Goal: Task Accomplishment & Management: Use online tool/utility

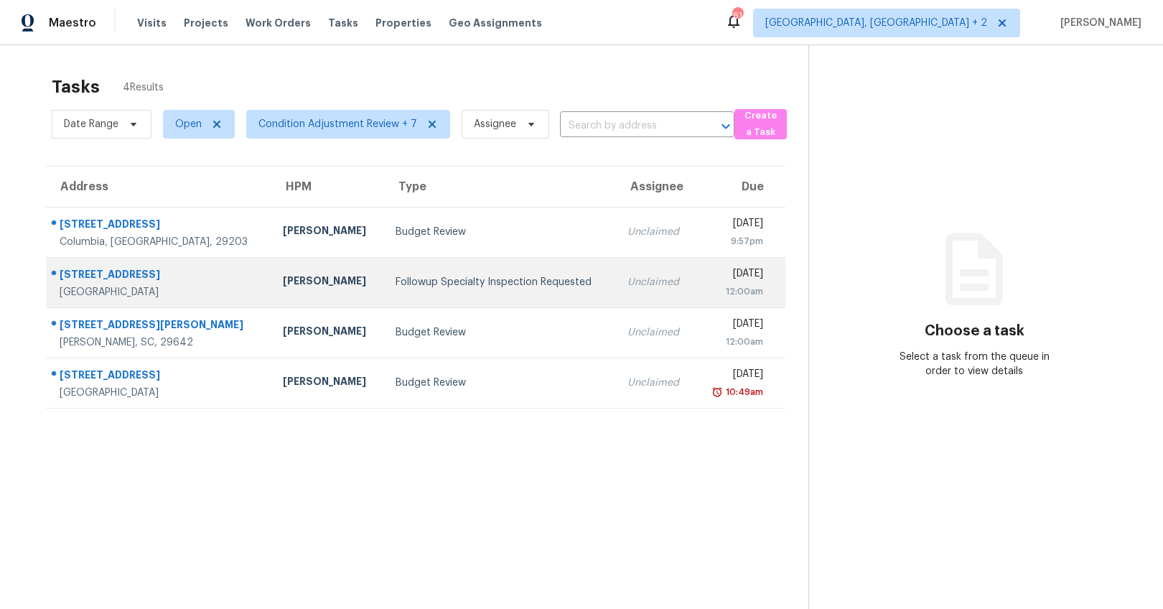
click at [283, 286] on div "[PERSON_NAME]" at bounding box center [328, 282] width 90 height 18
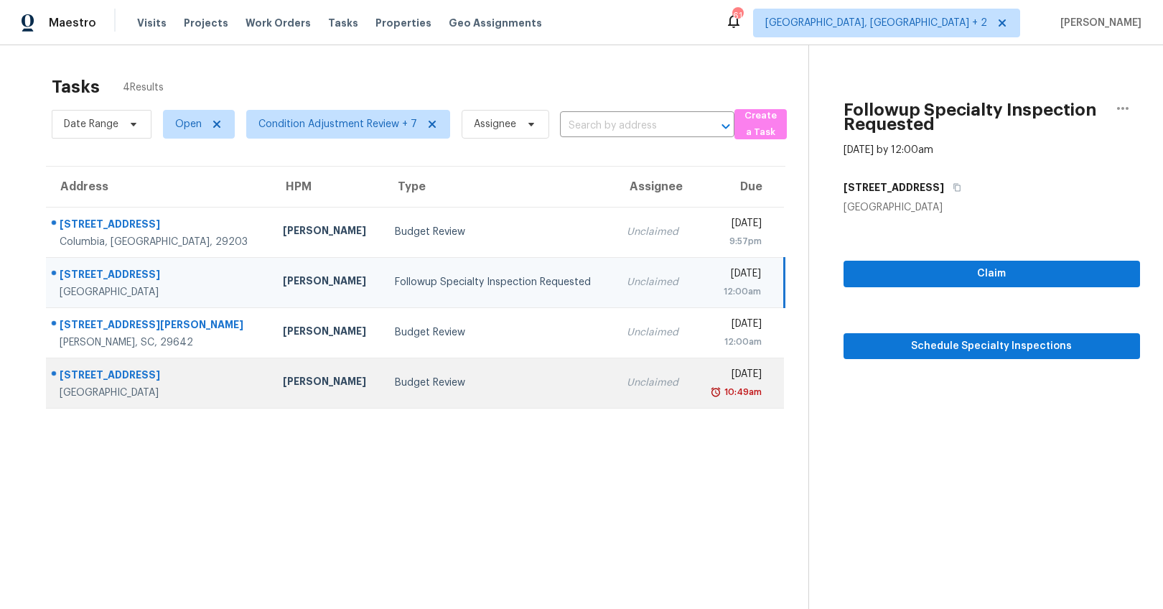
click at [283, 370] on td "[PERSON_NAME]" at bounding box center [327, 382] width 112 height 50
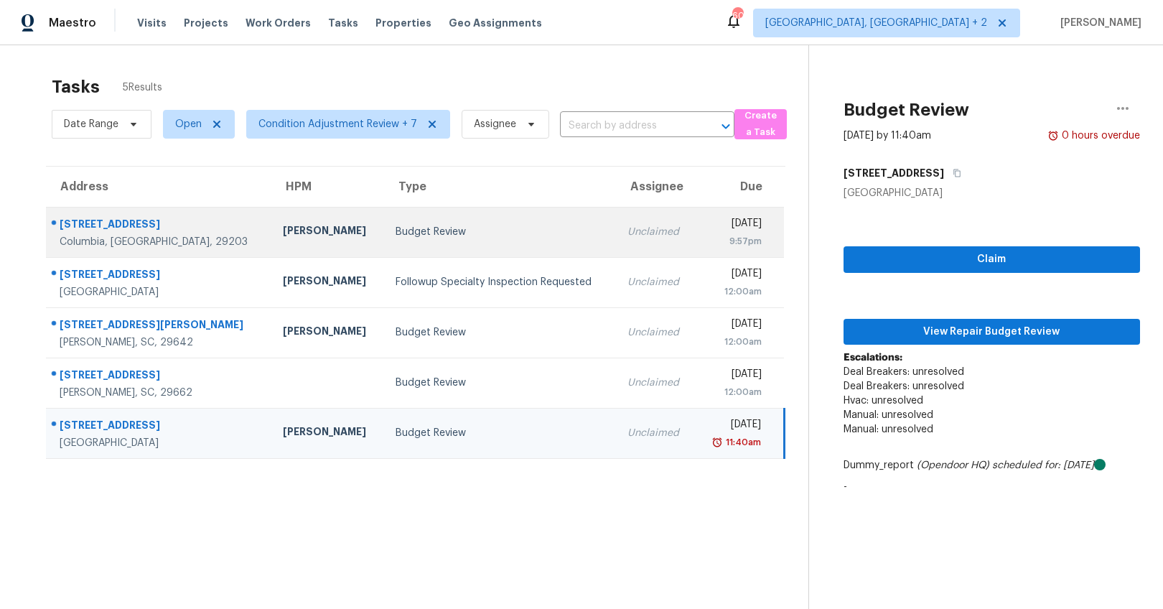
click at [395, 225] on div "Budget Review" at bounding box center [499, 232] width 209 height 14
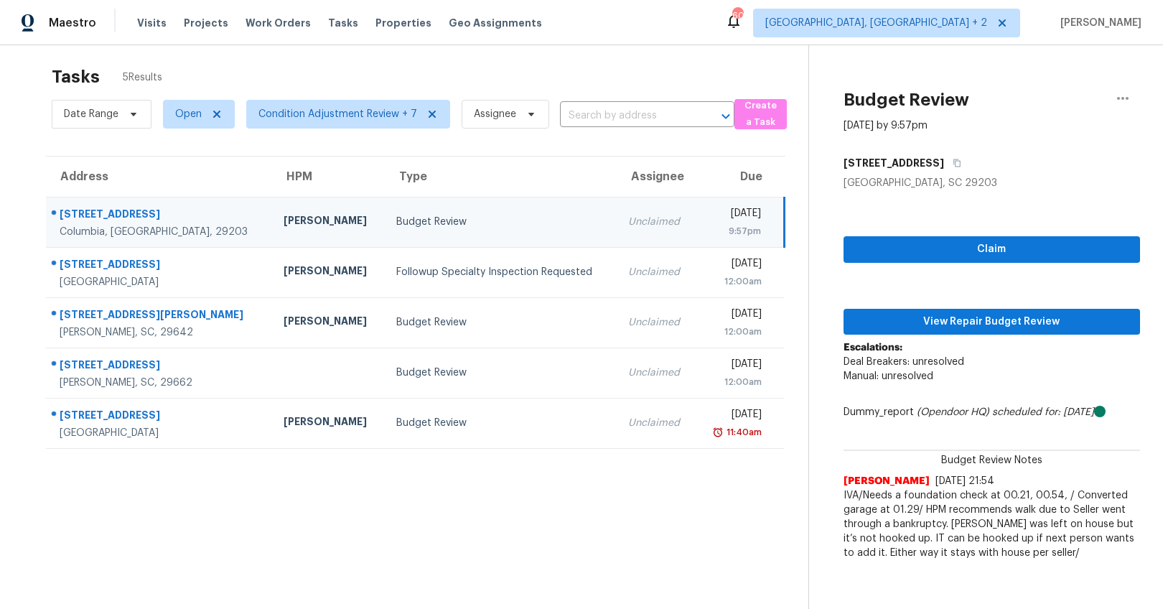
scroll to position [56, 0]
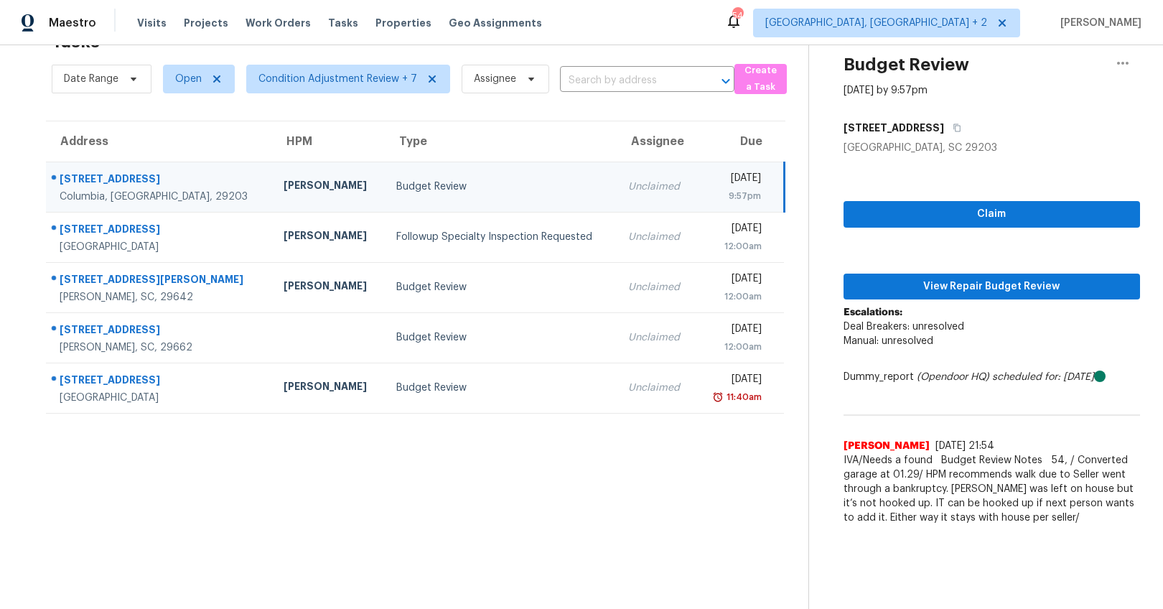
click at [400, 454] on section "Tasks 5 Results Date Range Open Condition Adjustment Review + 7 Assignee ​ Crea…" at bounding box center [415, 316] width 785 height 586
click at [1010, 205] on span "Claim" at bounding box center [991, 214] width 273 height 18
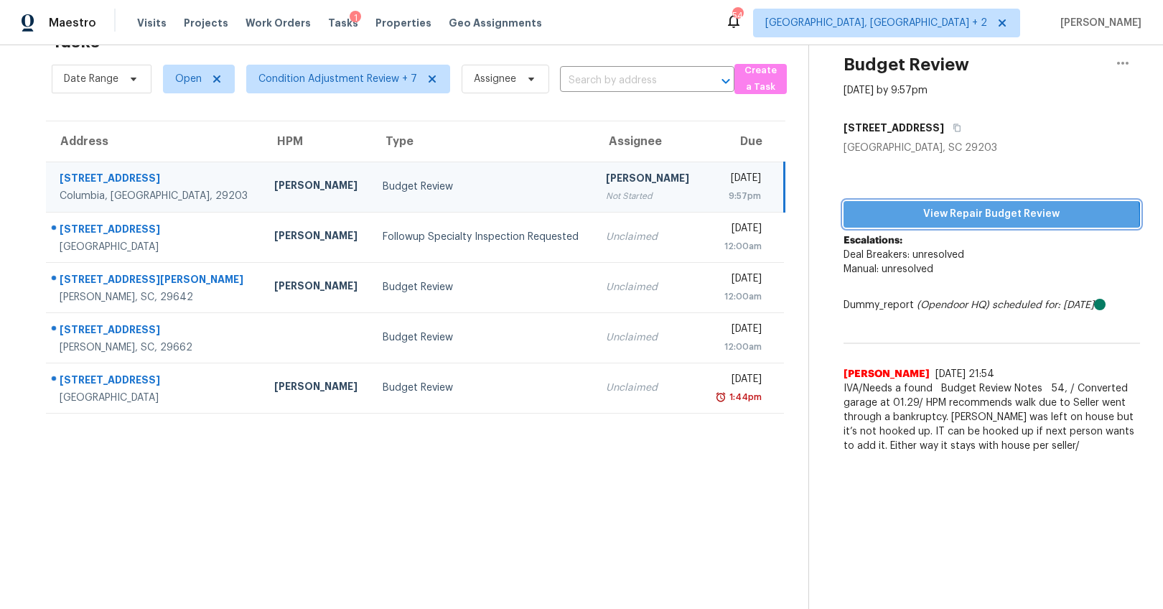
click at [954, 206] on span "View Repair Budget Review" at bounding box center [991, 214] width 273 height 18
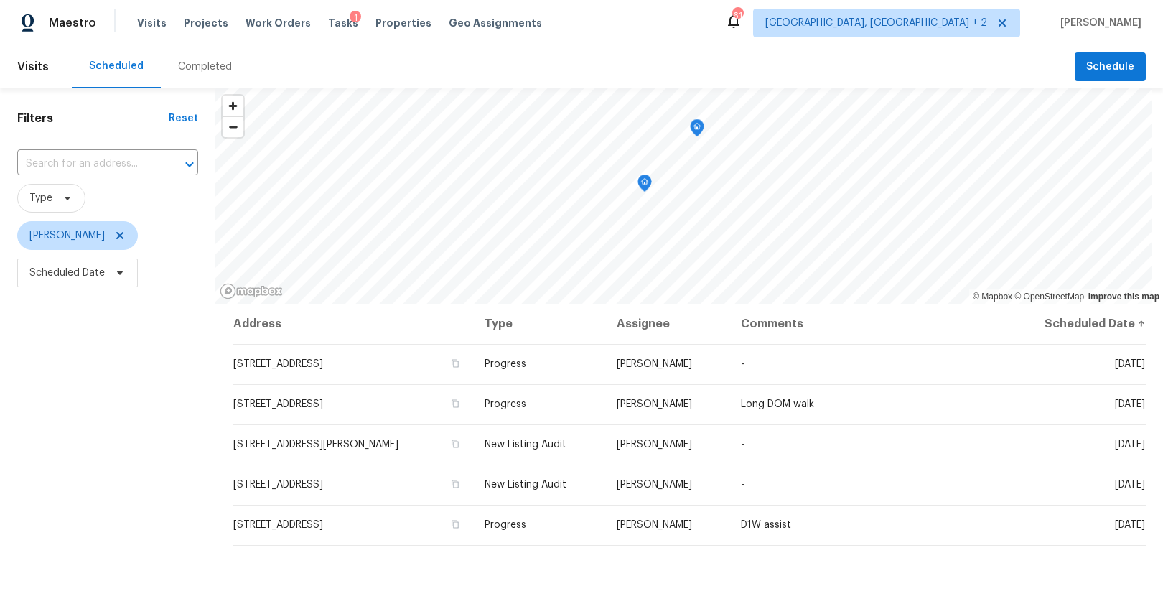
click at [248, 70] on div "Scheduled Completed" at bounding box center [573, 66] width 1003 height 43
click at [208, 71] on div "Completed" at bounding box center [205, 67] width 54 height 14
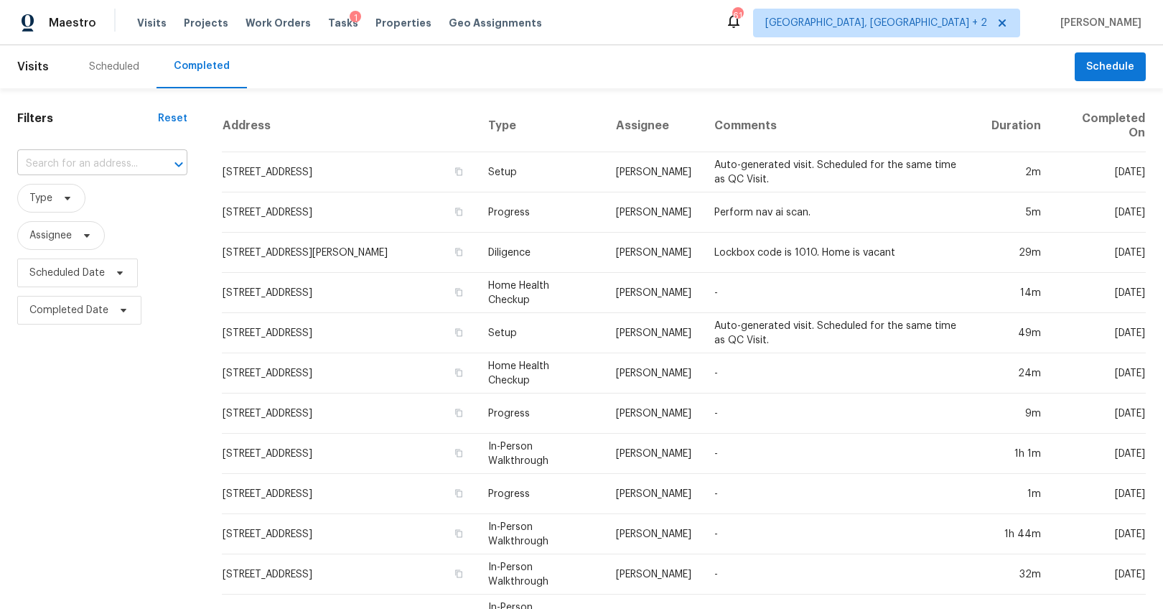
click at [123, 169] on input "text" at bounding box center [82, 164] width 130 height 22
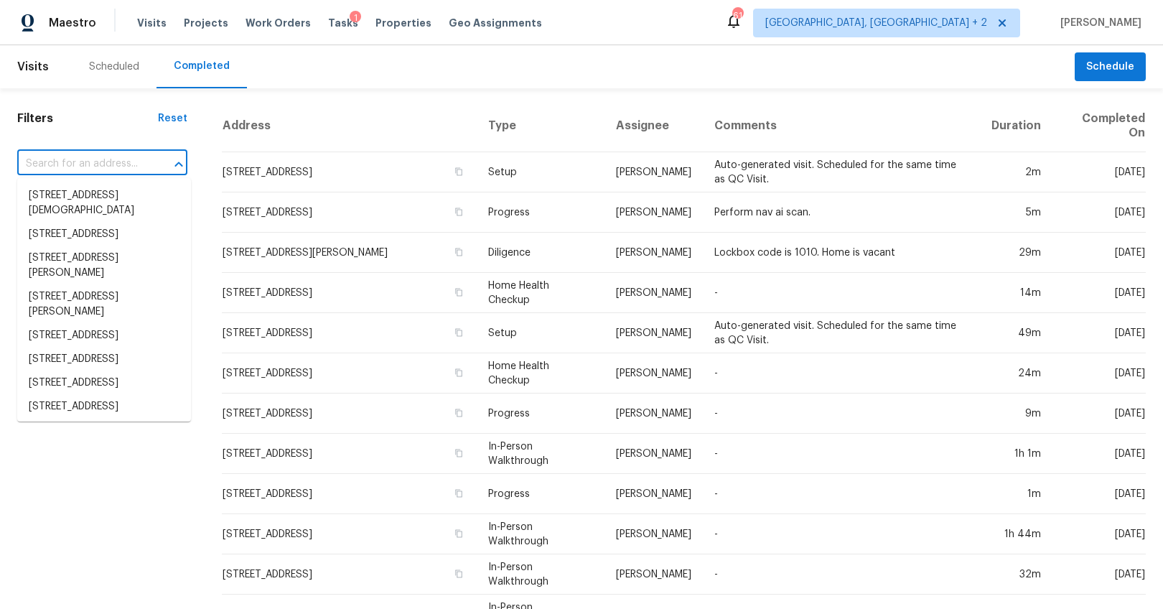
paste input "404 Meadowlake Dr, Columbia, SC 29203"
type input "404 Meadowlake Dr, Columbia, SC 29203"
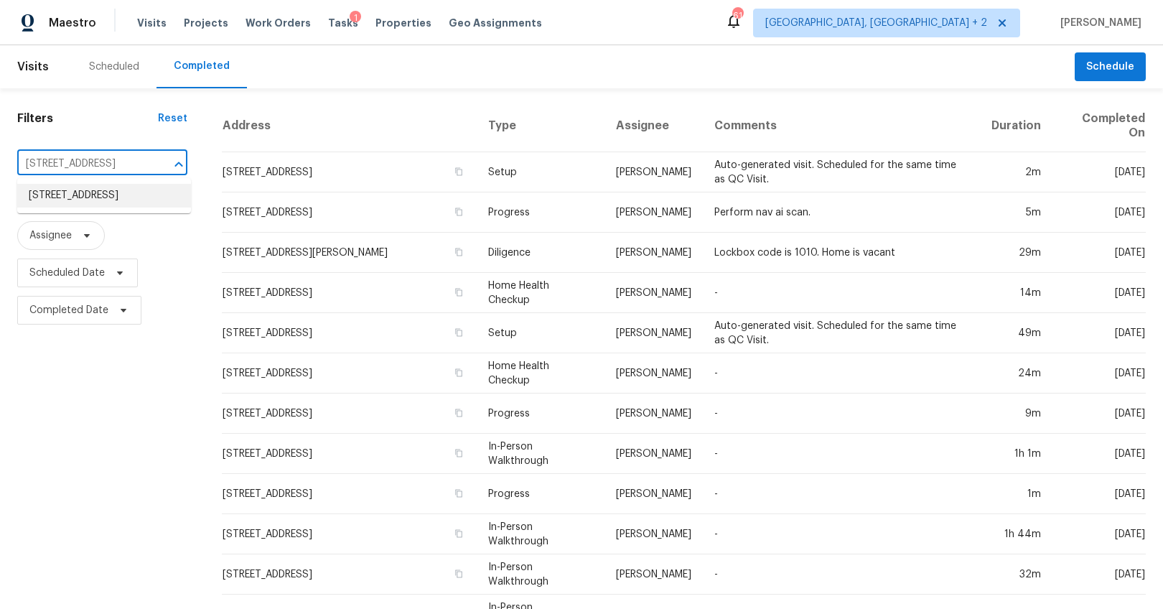
click at [87, 207] on li "404 Meadowlake Dr, Columbia, SC 29203" at bounding box center [104, 196] width 174 height 24
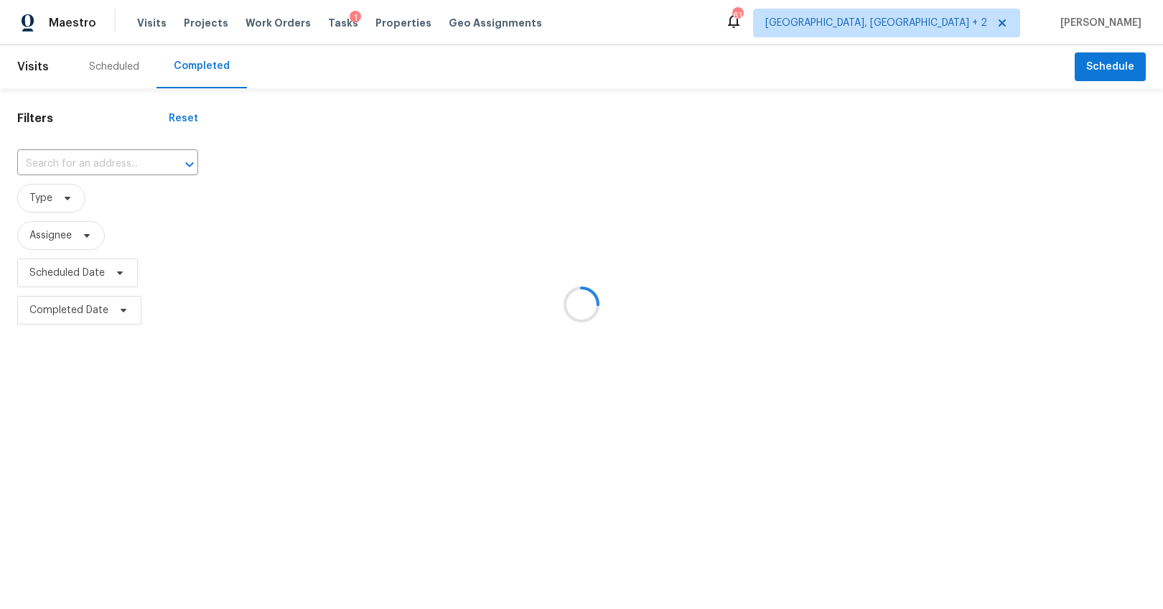
type input "404 Meadowlake Dr, Columbia, SC 29203"
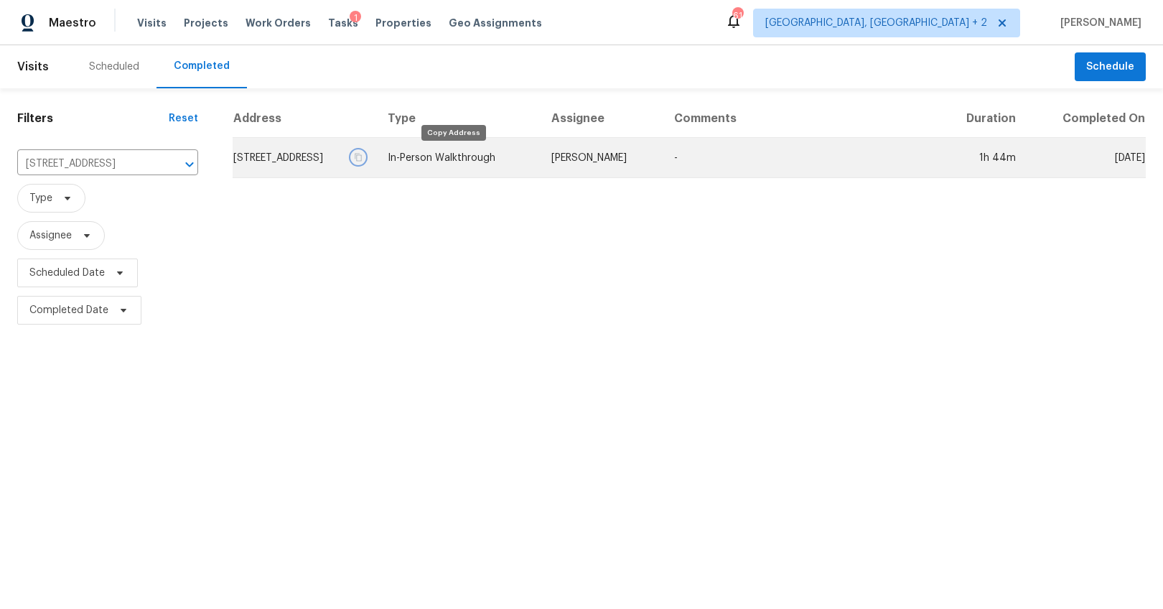
click at [362, 156] on icon "button" at bounding box center [358, 157] width 9 height 9
click at [376, 163] on td "404 Meadowlake Dr, Columbia, SC 29203" at bounding box center [305, 158] width 144 height 40
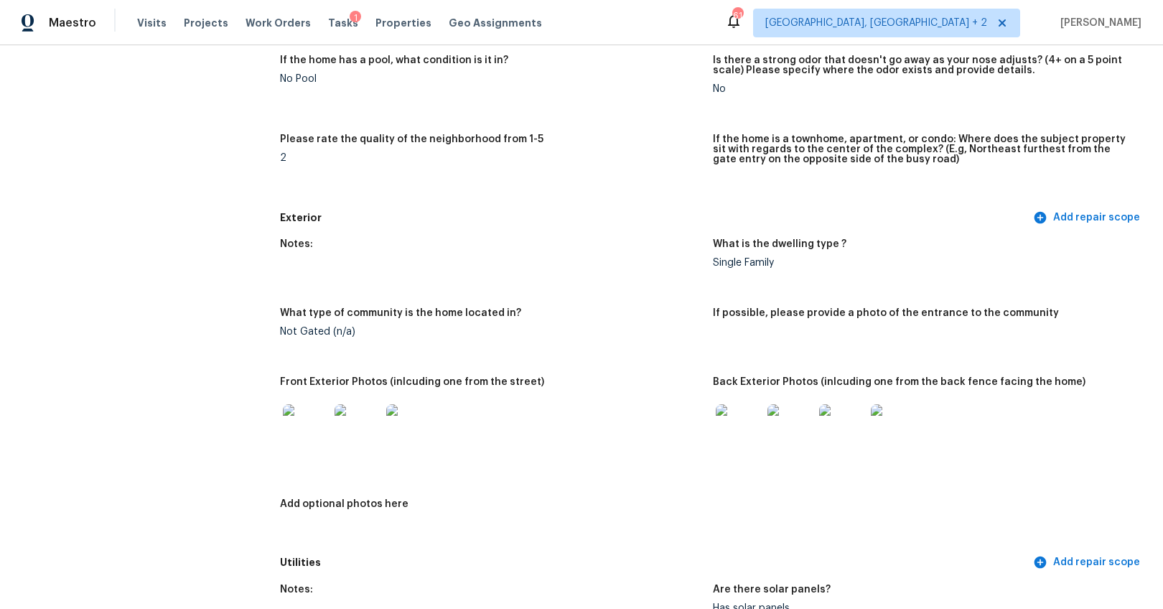
scroll to position [428, 0]
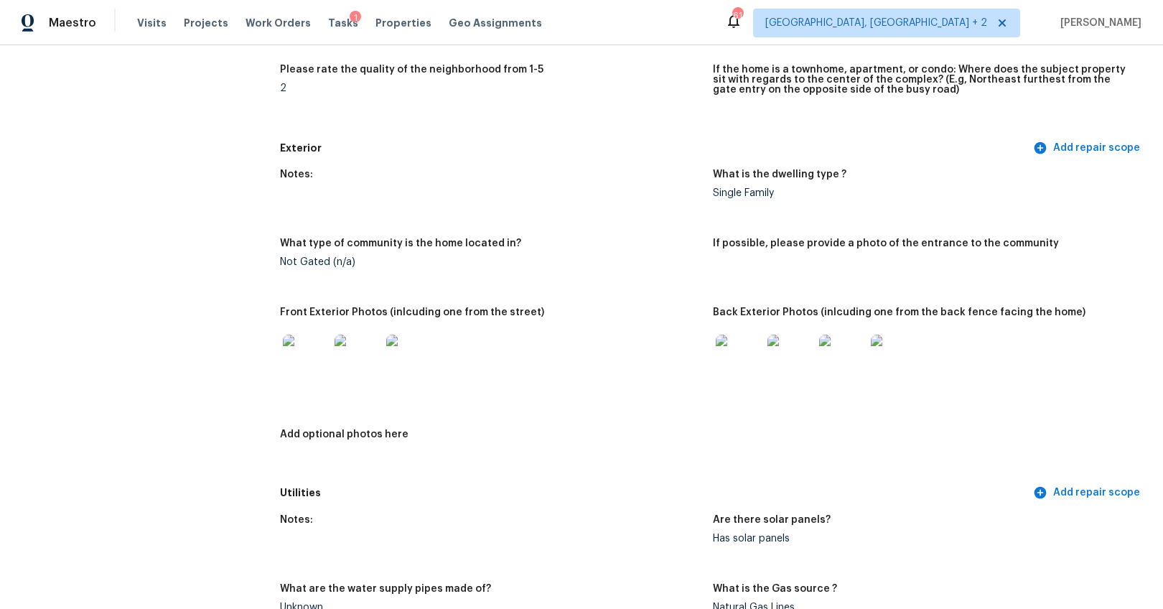
click at [299, 351] on img at bounding box center [306, 357] width 46 height 46
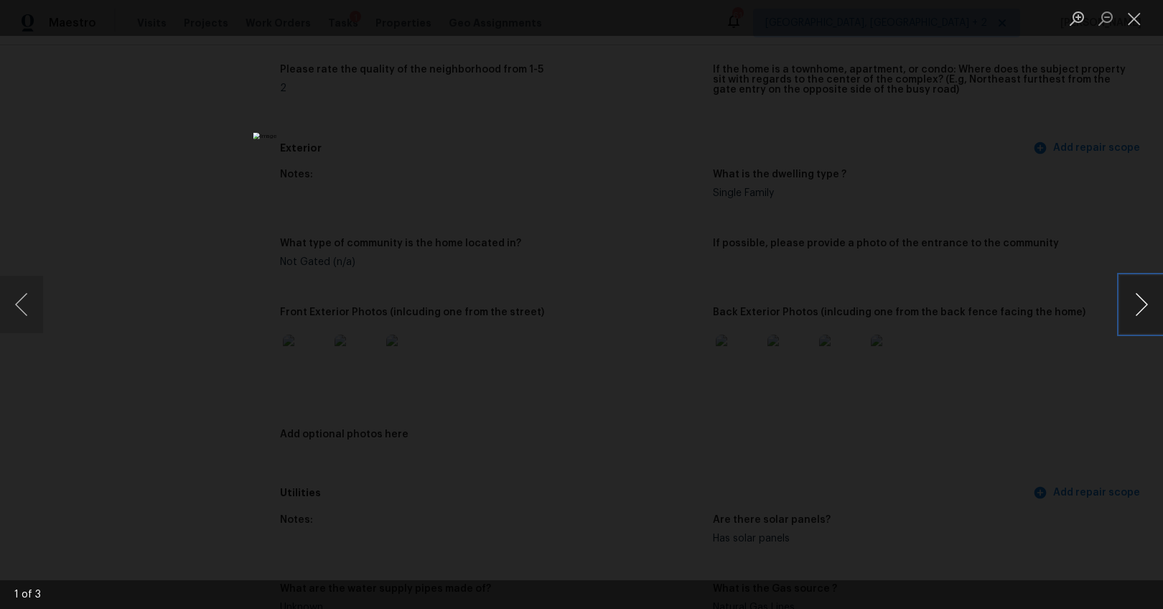
click at [1150, 311] on button "Next image" at bounding box center [1141, 304] width 43 height 57
click at [1137, 302] on button "Next image" at bounding box center [1141, 304] width 43 height 57
click at [1051, 377] on div "Lightbox" at bounding box center [581, 304] width 1163 height 609
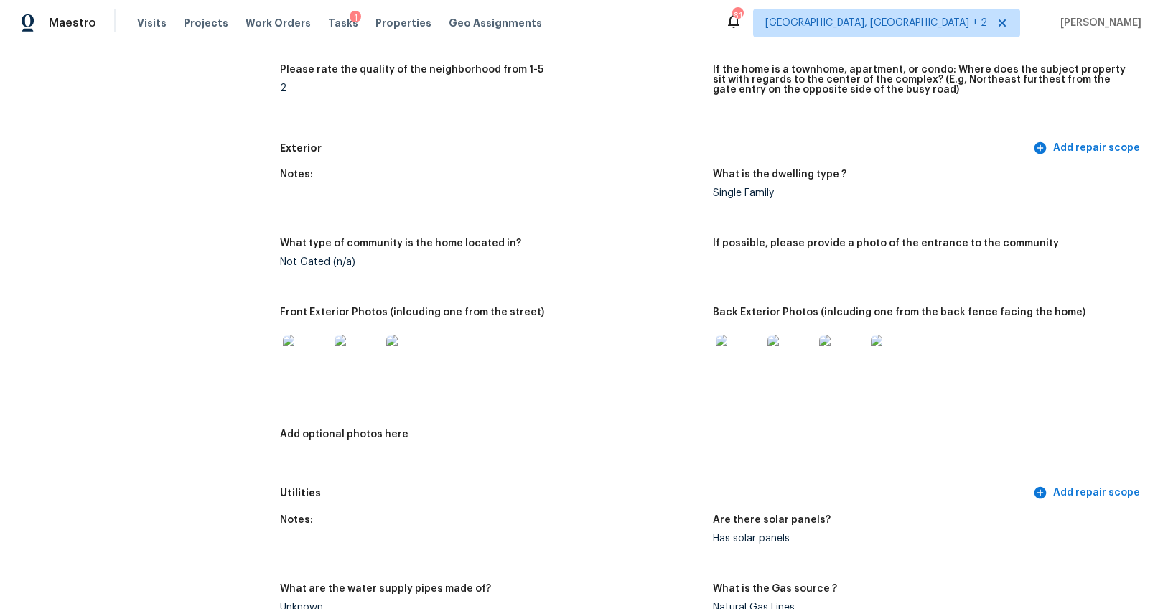
click at [736, 352] on img at bounding box center [738, 357] width 46 height 46
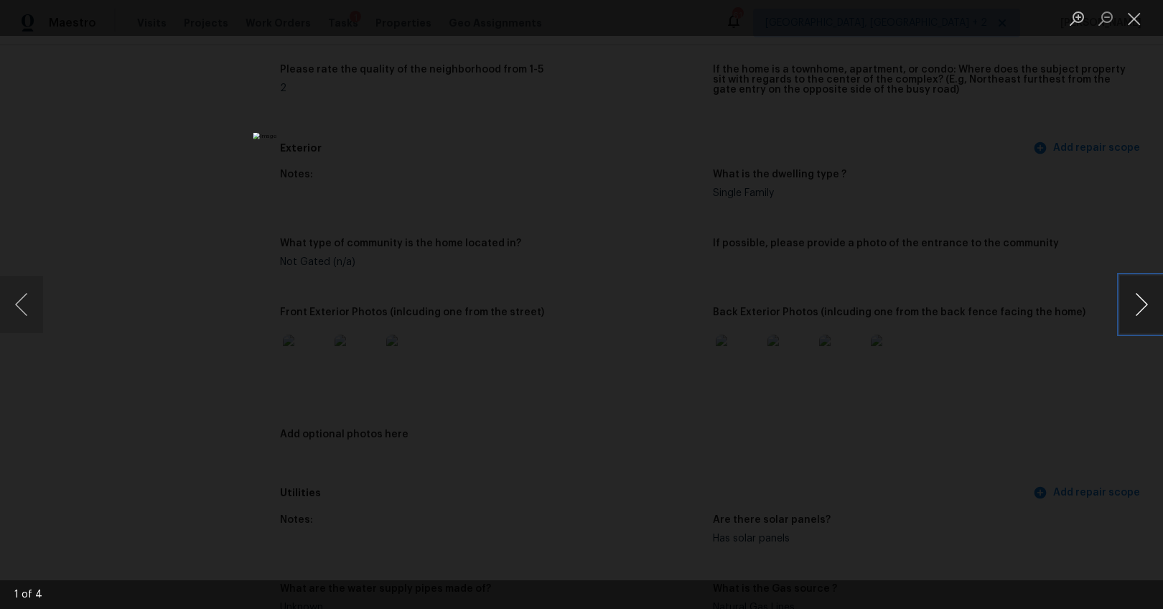
click at [1135, 305] on button "Next image" at bounding box center [1141, 304] width 43 height 57
click at [1135, 304] on button "Next image" at bounding box center [1141, 304] width 43 height 57
click at [1133, 304] on button "Next image" at bounding box center [1141, 304] width 43 height 57
click at [1071, 358] on div "Lightbox" at bounding box center [581, 304] width 1163 height 609
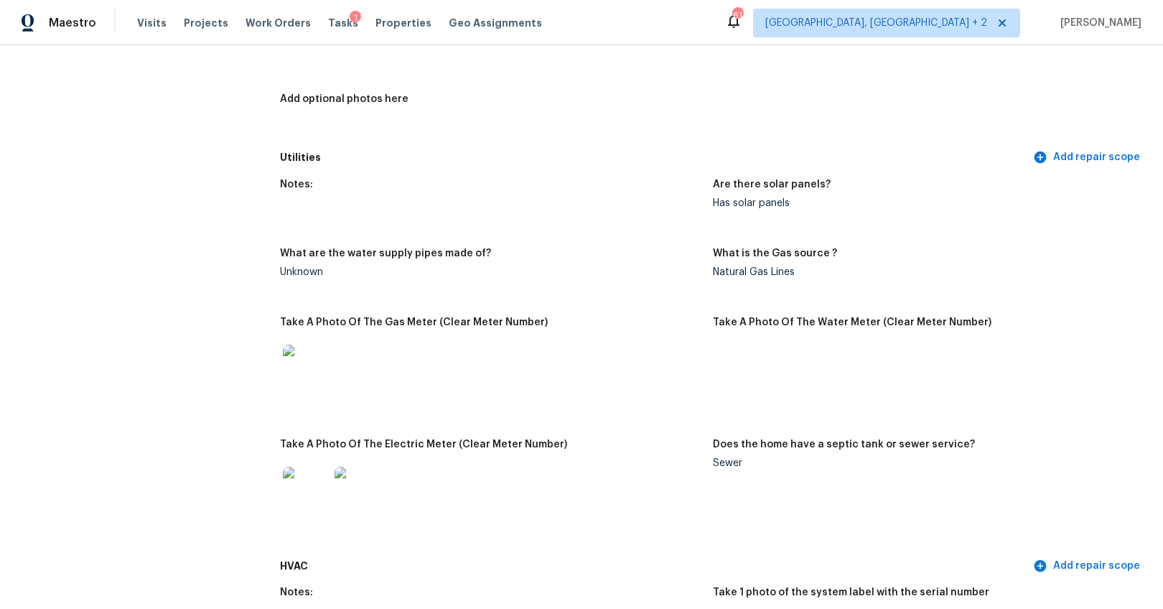
scroll to position [901, 0]
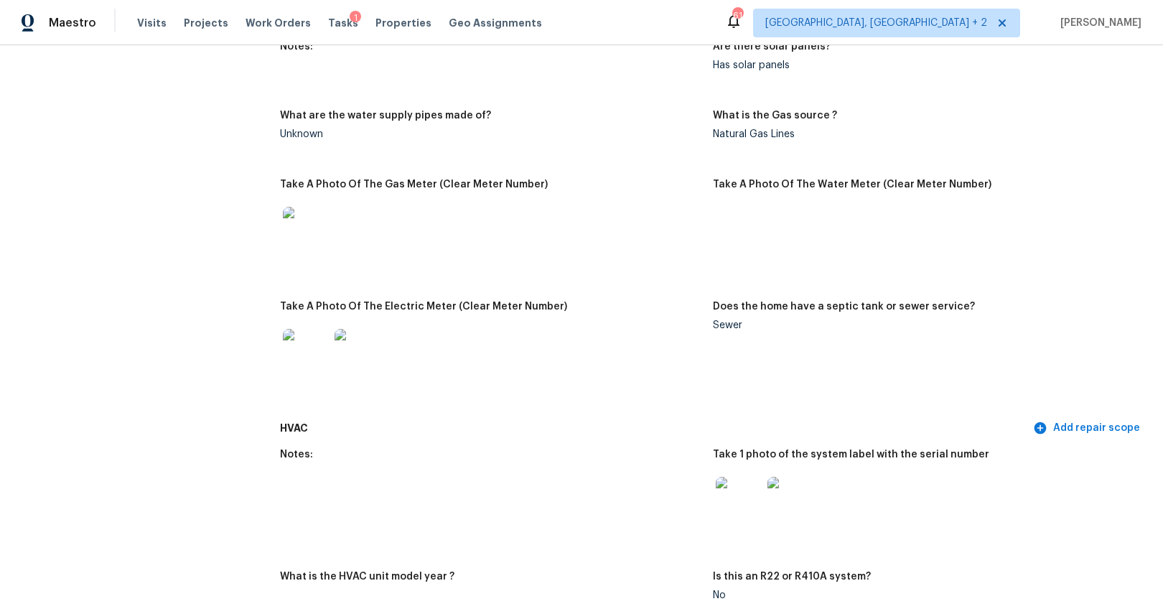
click at [314, 360] on img at bounding box center [306, 352] width 46 height 46
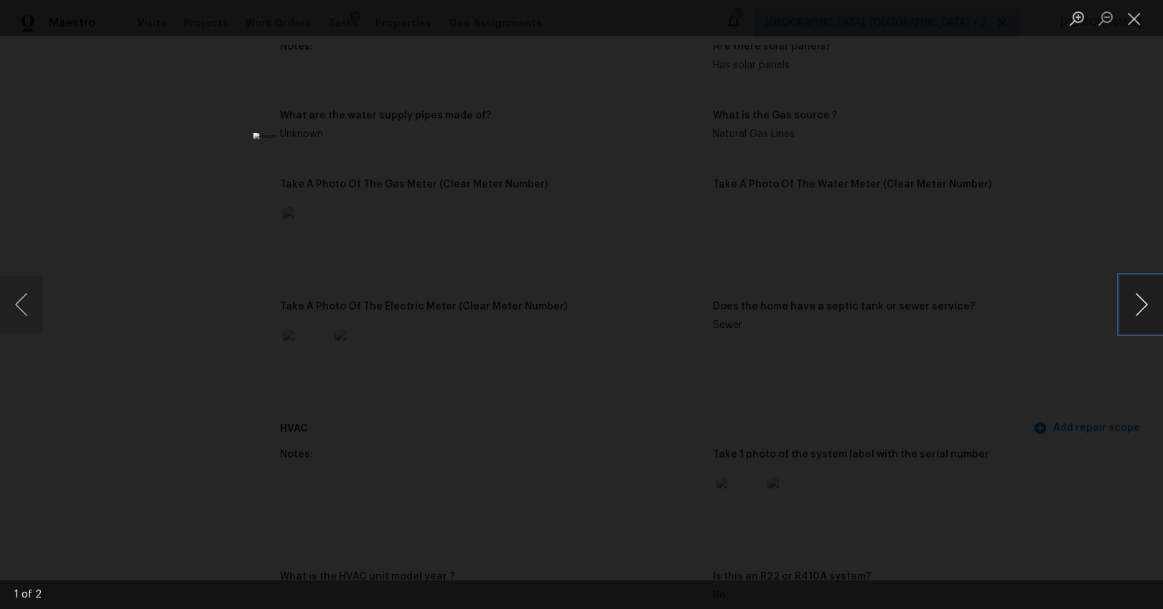
click at [1143, 309] on button "Next image" at bounding box center [1141, 304] width 43 height 57
click at [963, 388] on div "Lightbox" at bounding box center [581, 304] width 1163 height 609
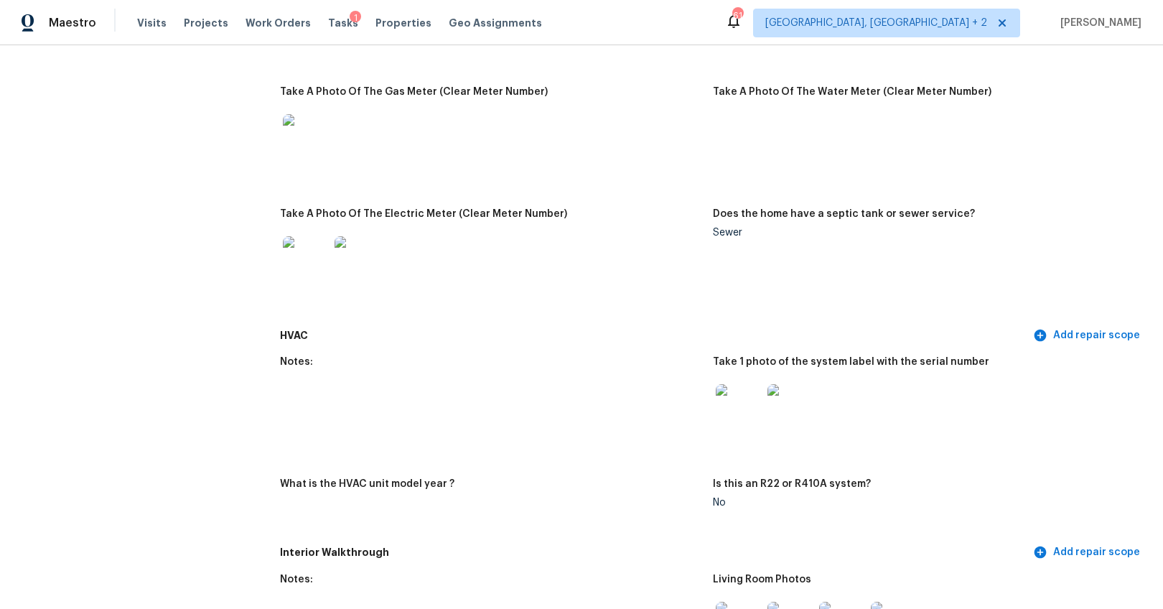
scroll to position [1153, 0]
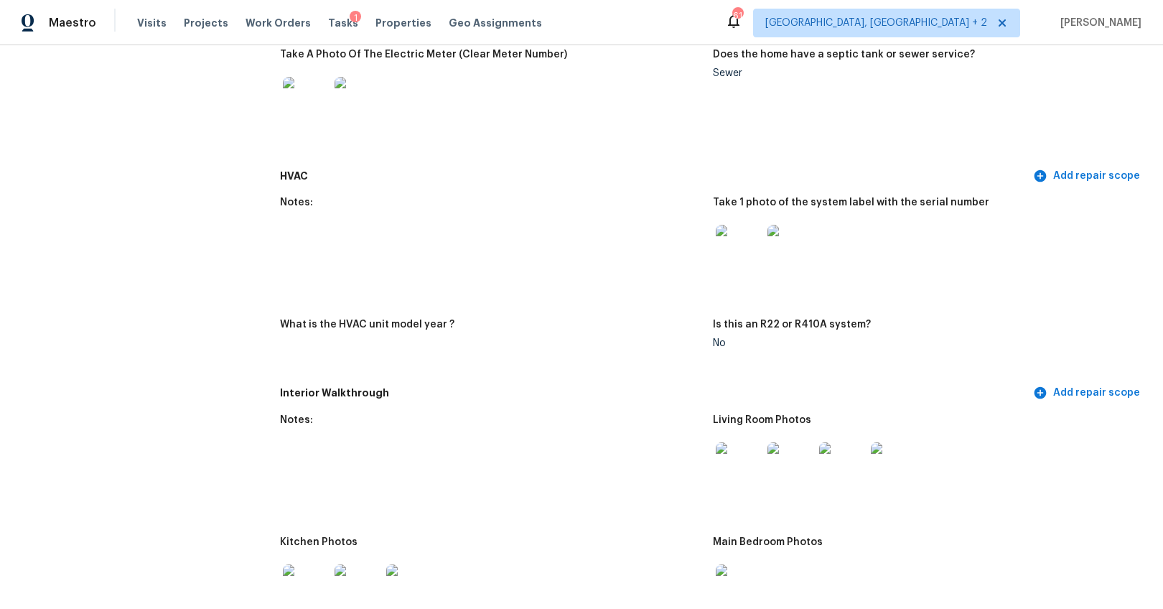
click at [751, 261] on img at bounding box center [738, 248] width 46 height 46
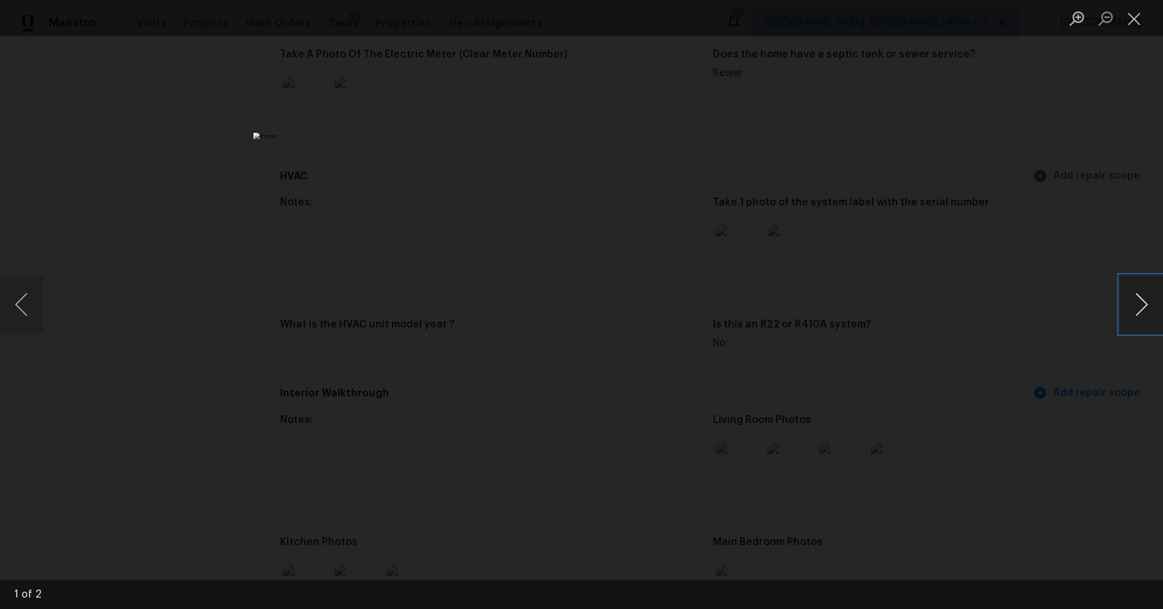
click at [1145, 312] on button "Next image" at bounding box center [1141, 304] width 43 height 57
click at [951, 346] on div "Lightbox" at bounding box center [581, 304] width 1163 height 609
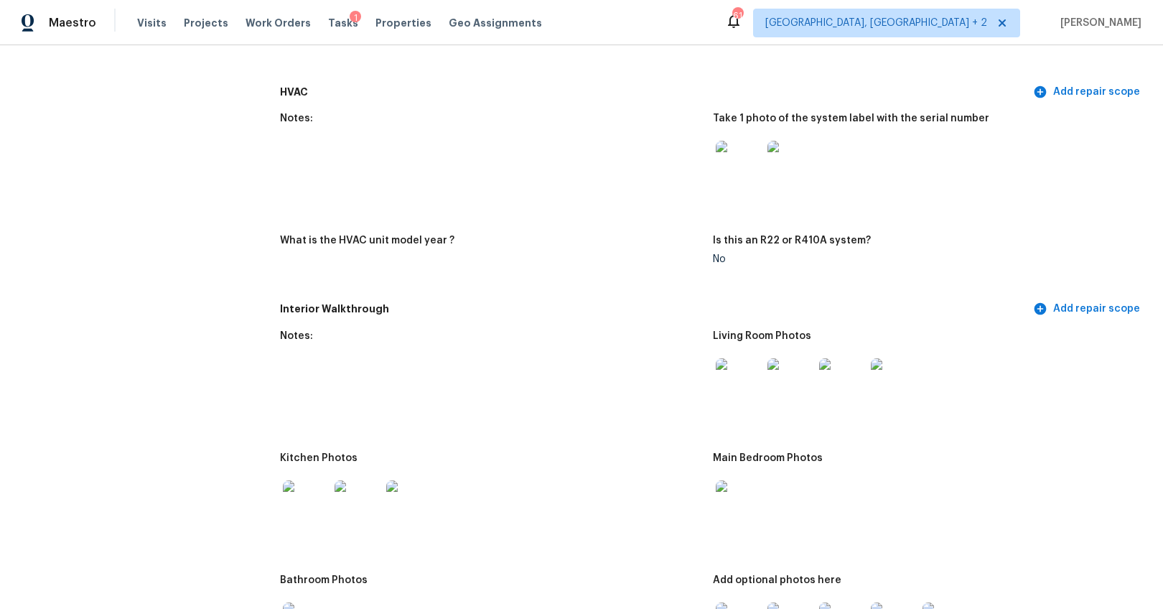
scroll to position [1316, 0]
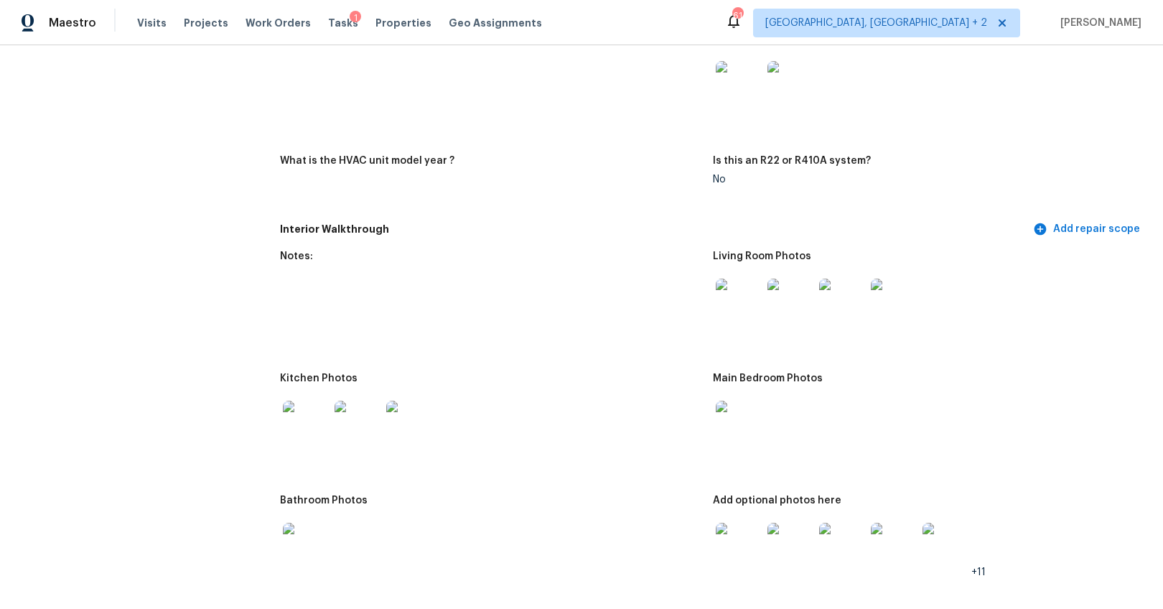
click at [743, 306] on img at bounding box center [738, 301] width 46 height 46
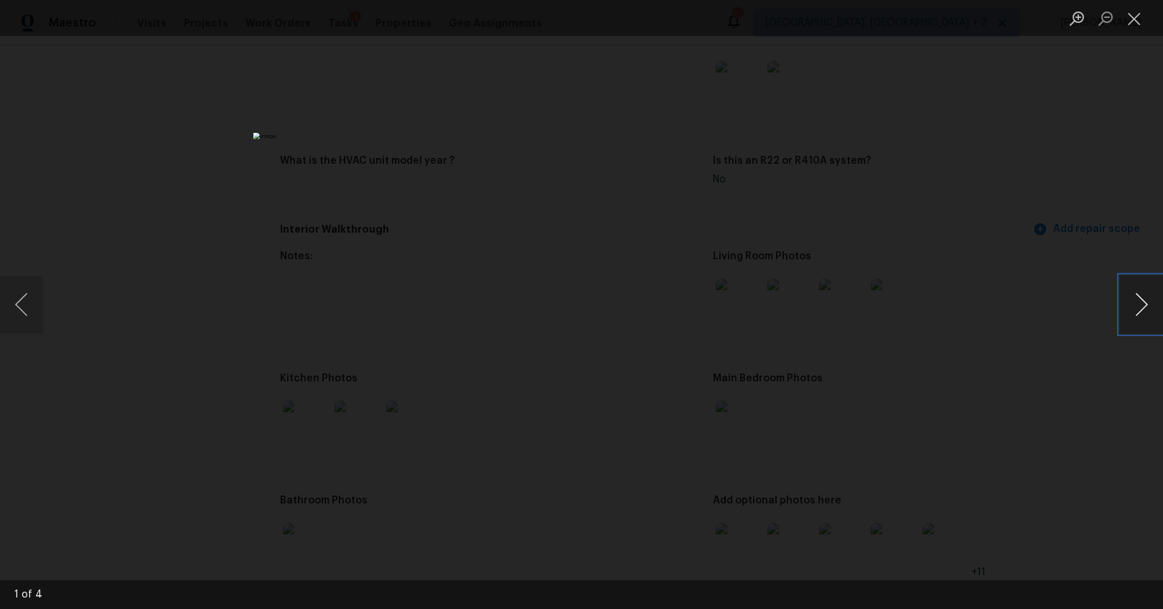
click at [1135, 306] on button "Next image" at bounding box center [1141, 304] width 43 height 57
click at [1142, 303] on button "Next image" at bounding box center [1141, 304] width 43 height 57
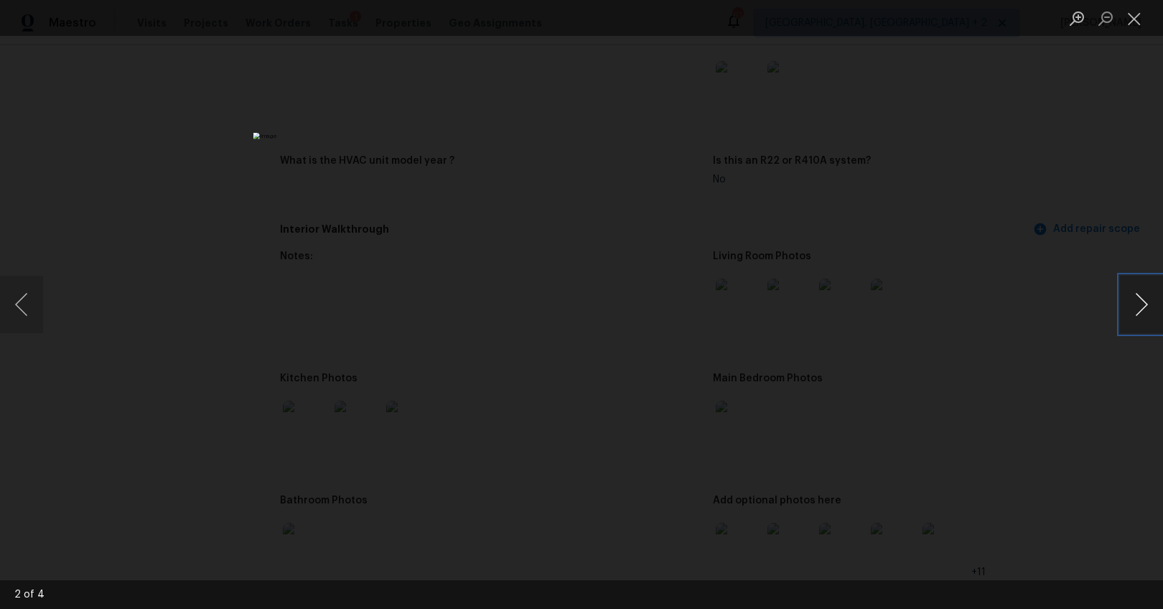
click at [1142, 303] on button "Next image" at bounding box center [1141, 304] width 43 height 57
click at [976, 297] on div "Lightbox" at bounding box center [581, 304] width 1163 height 609
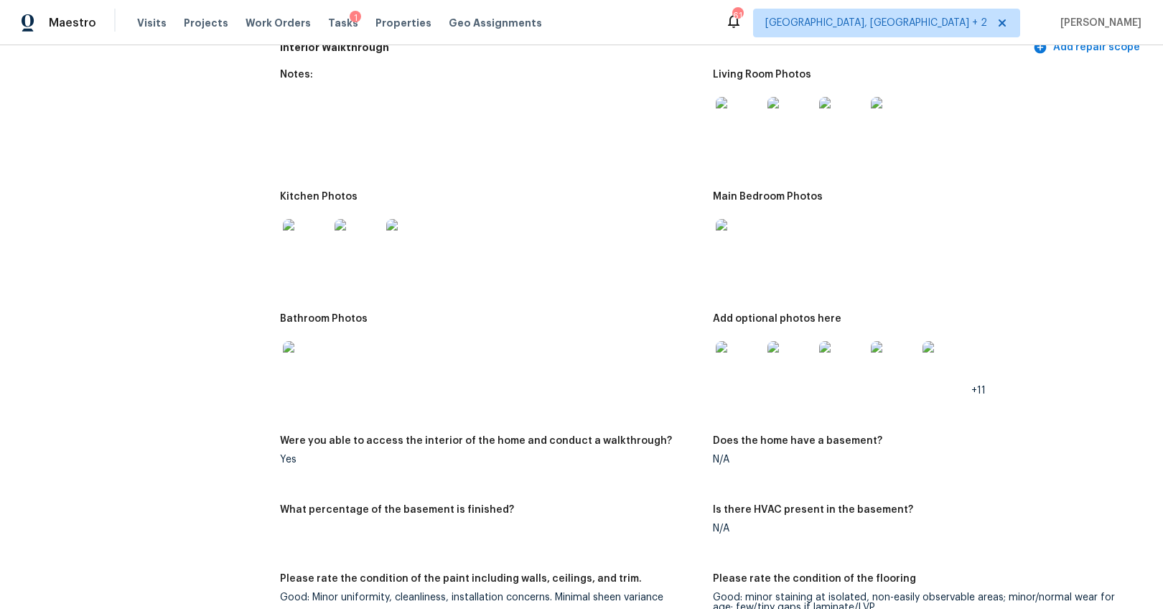
scroll to position [1514, 0]
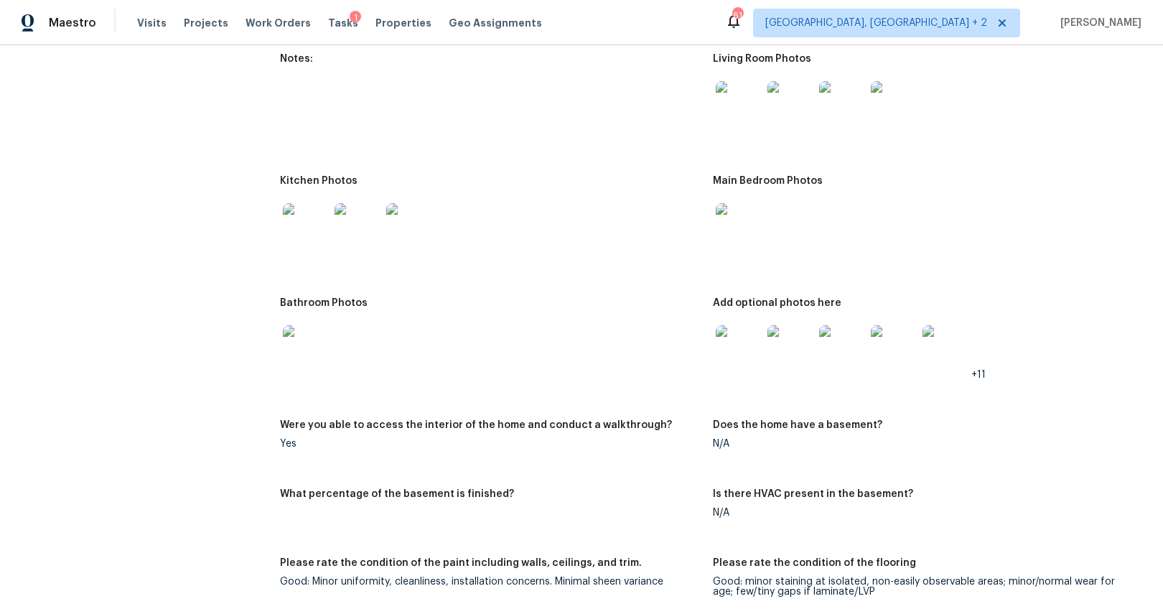
click at [316, 245] on img at bounding box center [306, 226] width 46 height 46
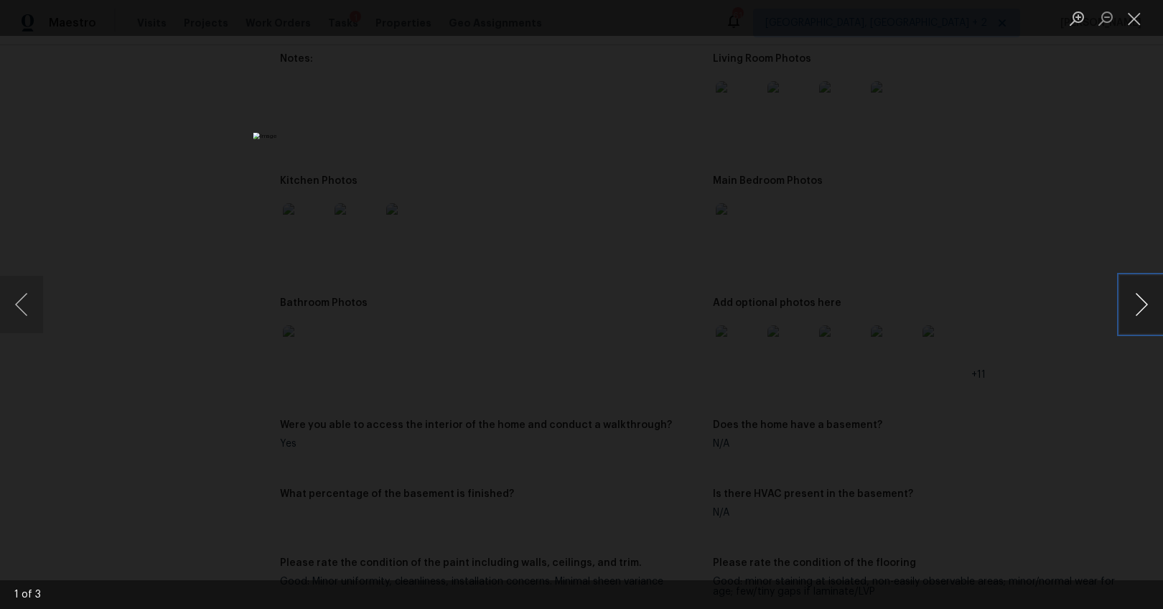
click at [1142, 299] on button "Next image" at bounding box center [1141, 304] width 43 height 57
click at [1046, 334] on div "Lightbox" at bounding box center [581, 304] width 1163 height 609
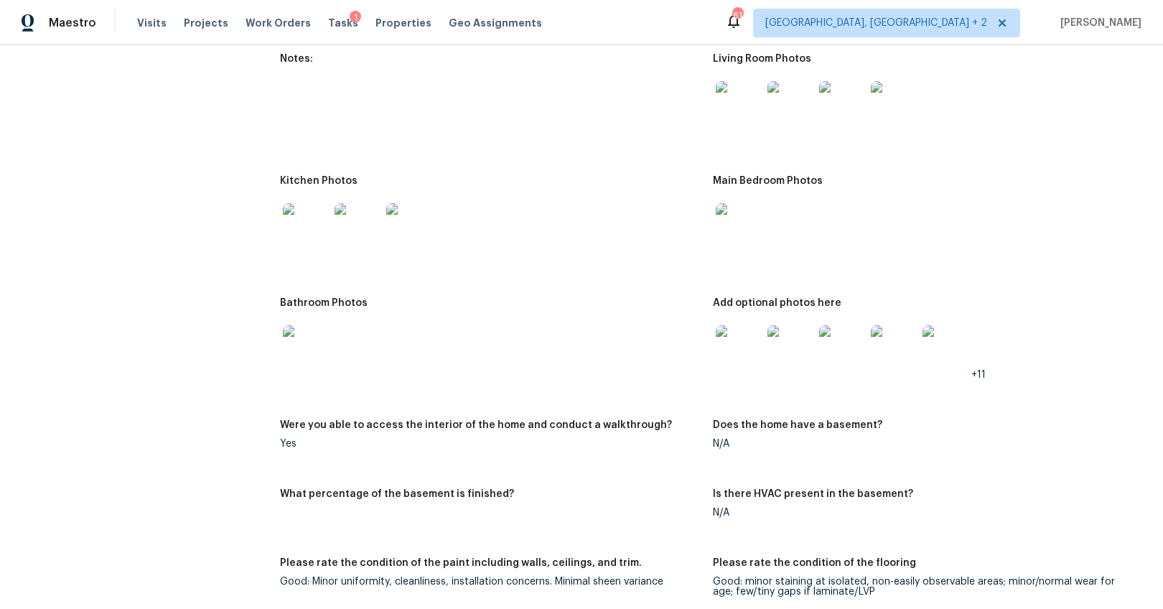
click at [749, 357] on img at bounding box center [738, 348] width 46 height 46
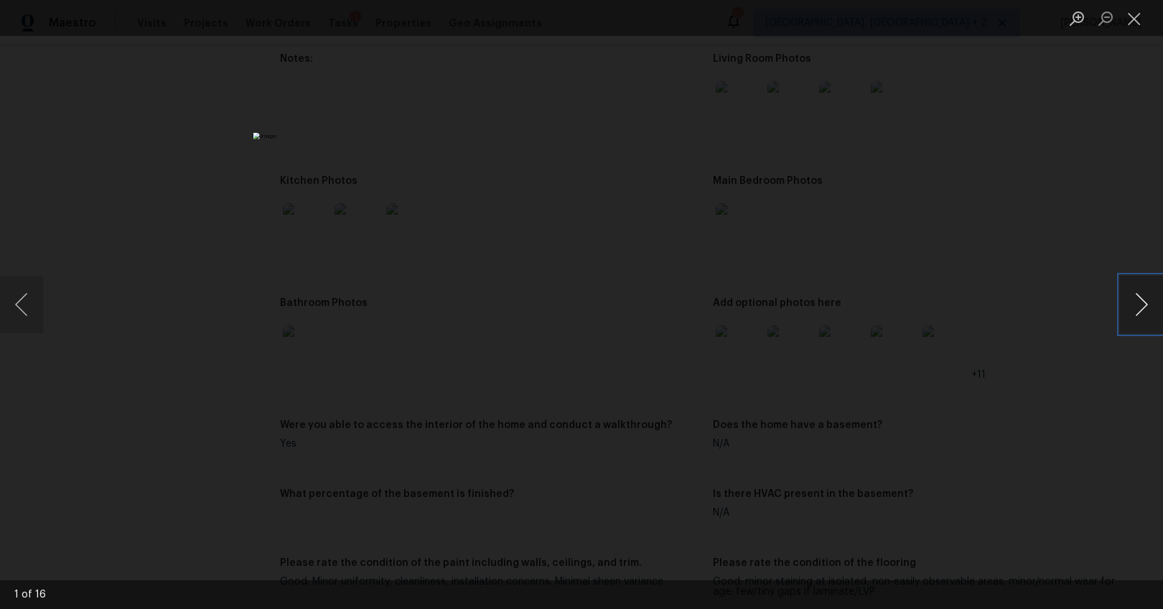
click at [1132, 295] on button "Next image" at bounding box center [1141, 304] width 43 height 57
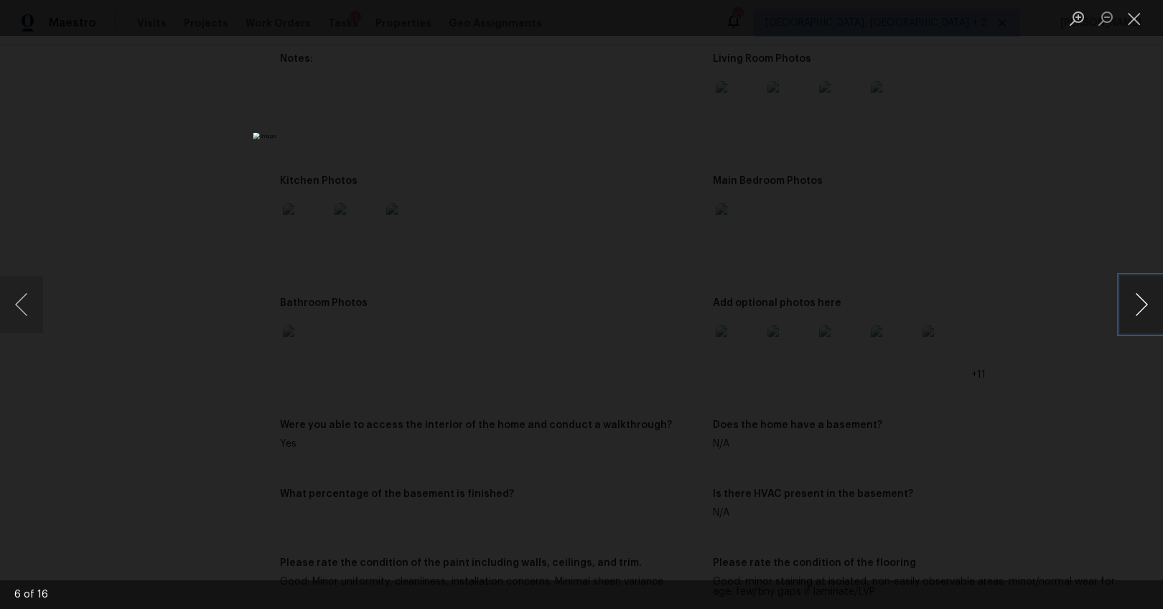
click at [1132, 295] on button "Next image" at bounding box center [1141, 304] width 43 height 57
click at [1128, 301] on button "Next image" at bounding box center [1141, 304] width 43 height 57
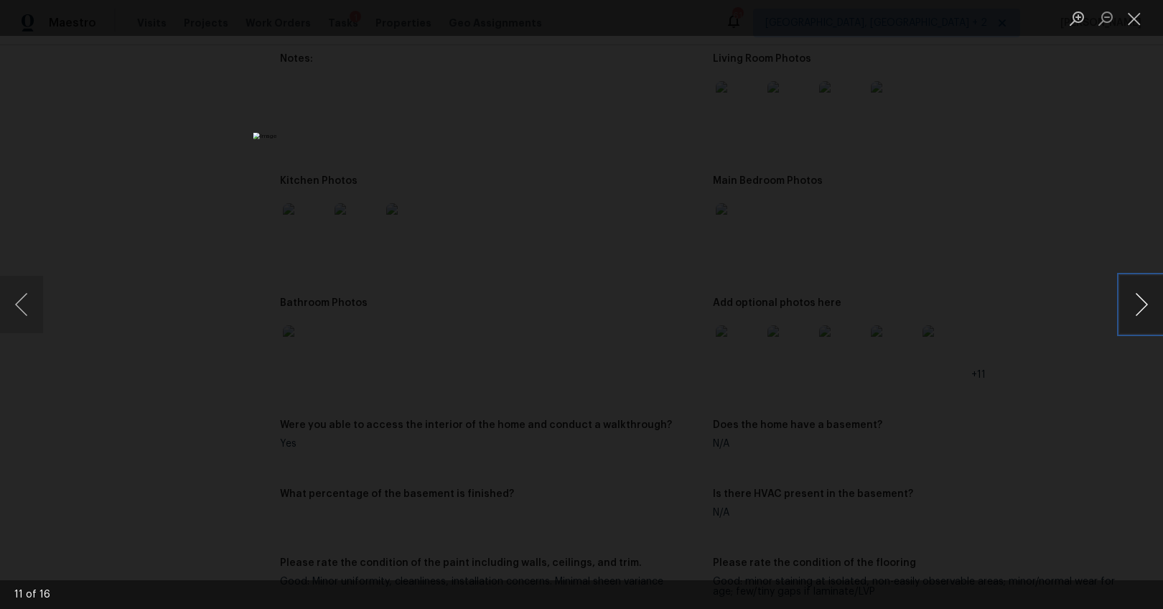
click at [1128, 301] on button "Next image" at bounding box center [1141, 304] width 43 height 57
click at [1003, 296] on div "Lightbox" at bounding box center [581, 304] width 1163 height 609
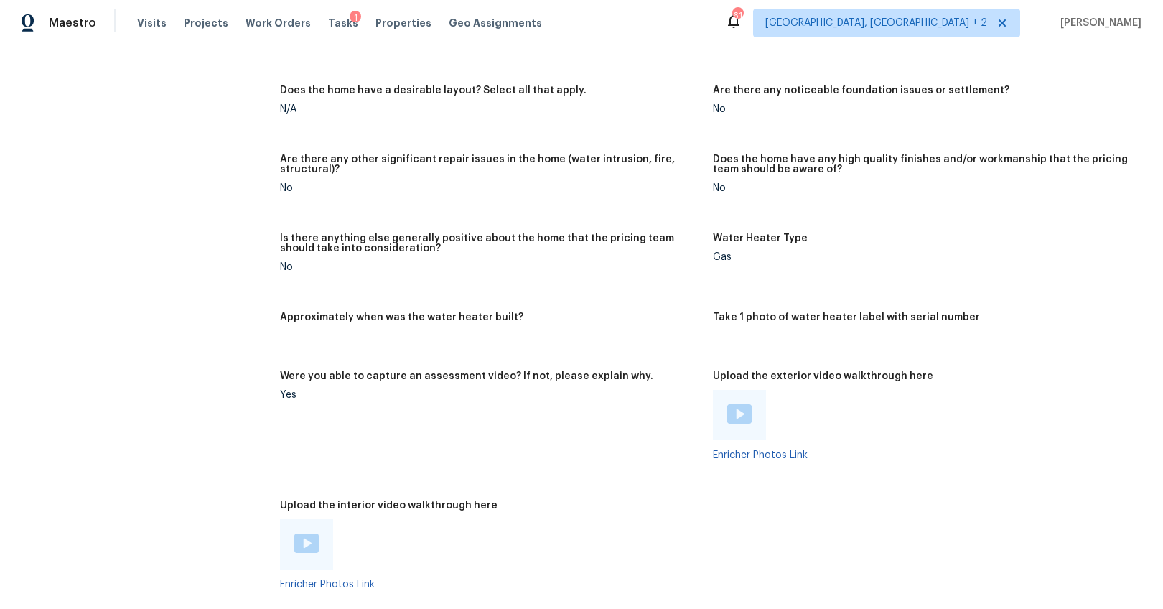
scroll to position [2377, 0]
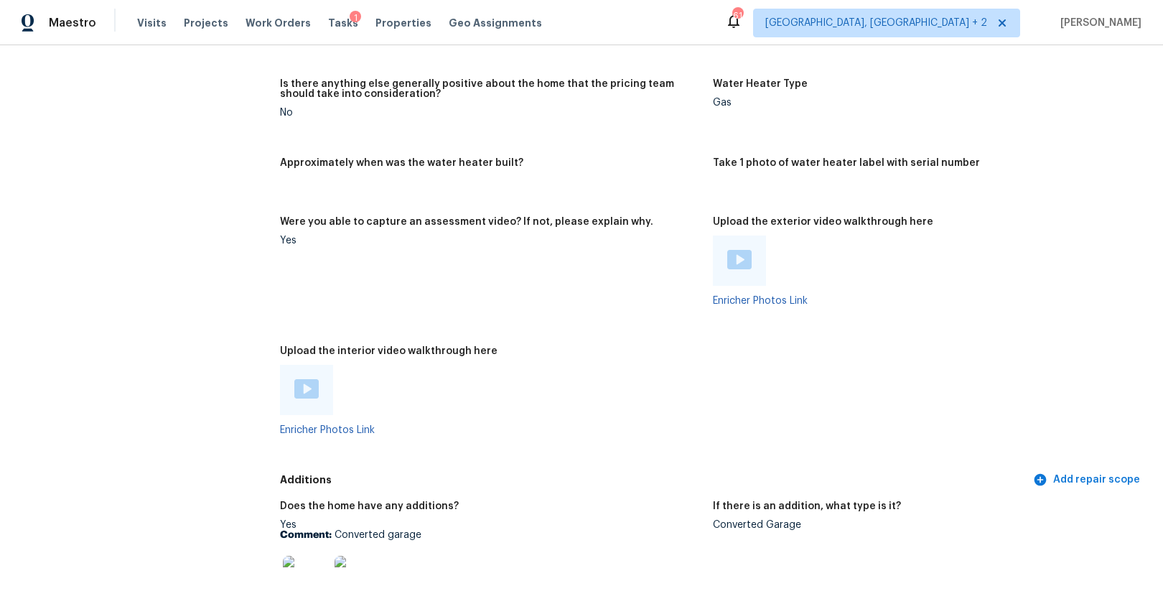
click at [731, 261] on img at bounding box center [739, 259] width 24 height 19
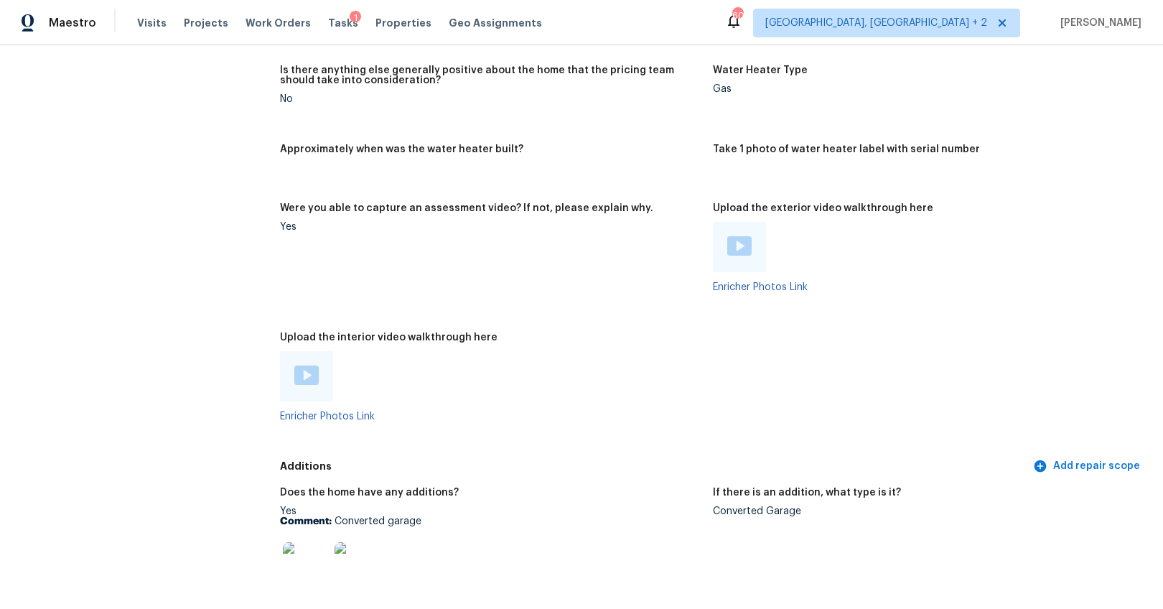
scroll to position [2440, 0]
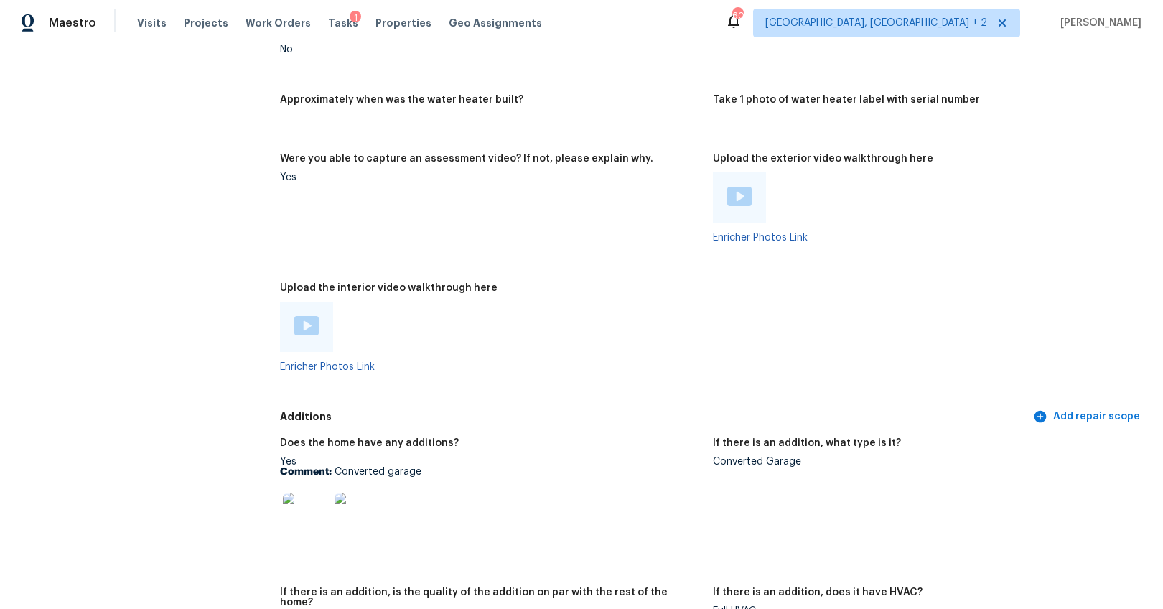
click at [297, 321] on img at bounding box center [306, 325] width 24 height 19
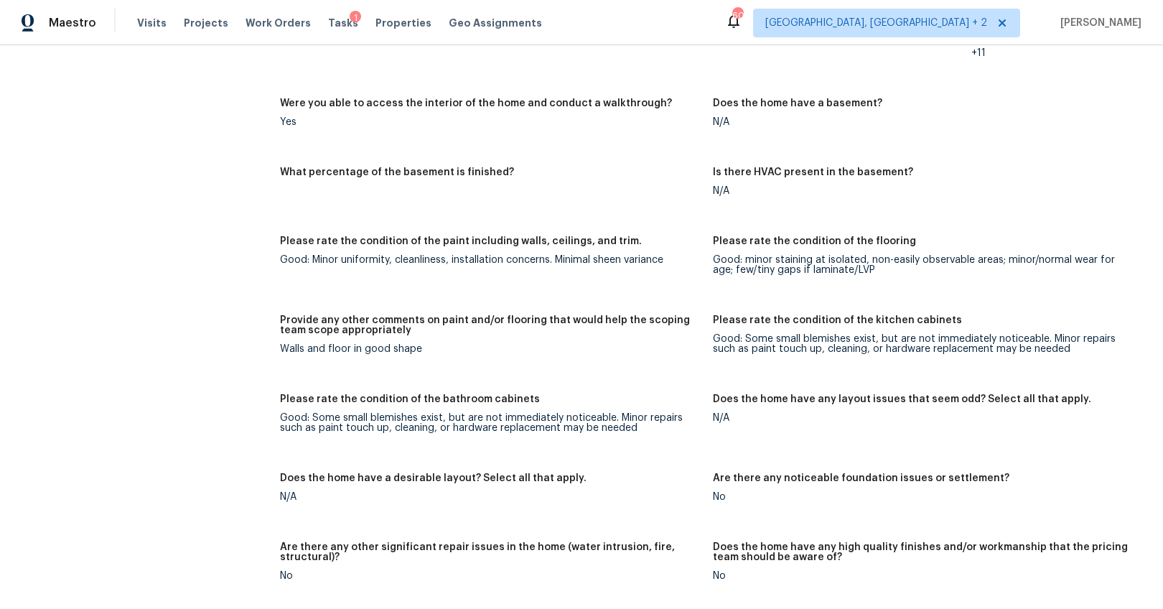
scroll to position [0, 0]
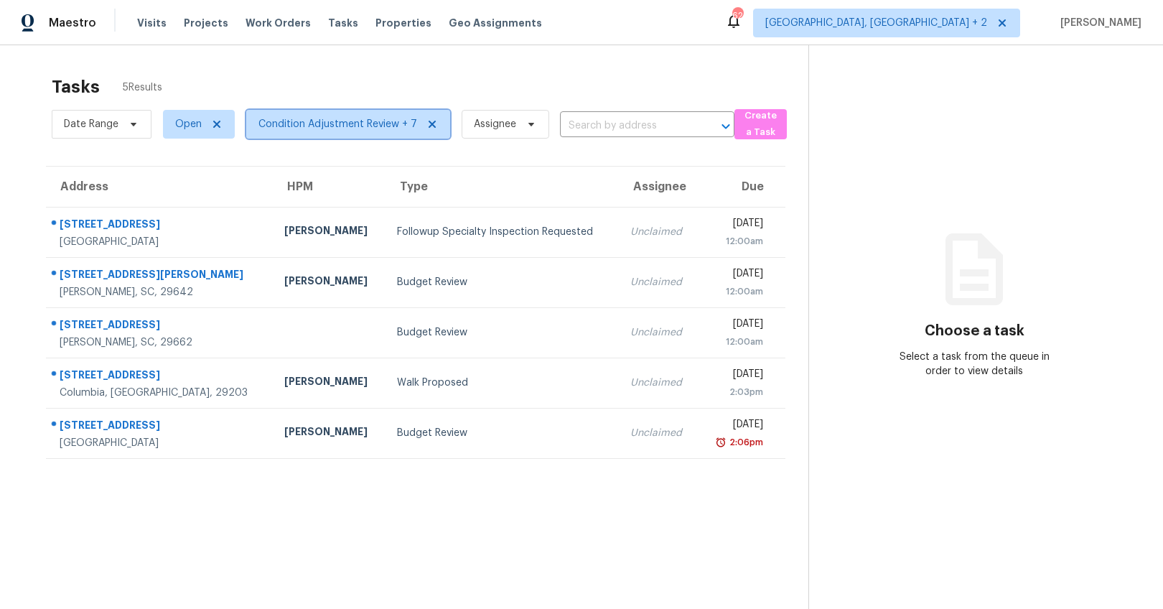
click at [317, 124] on span "Condition Adjustment Review + 7" at bounding box center [337, 124] width 159 height 14
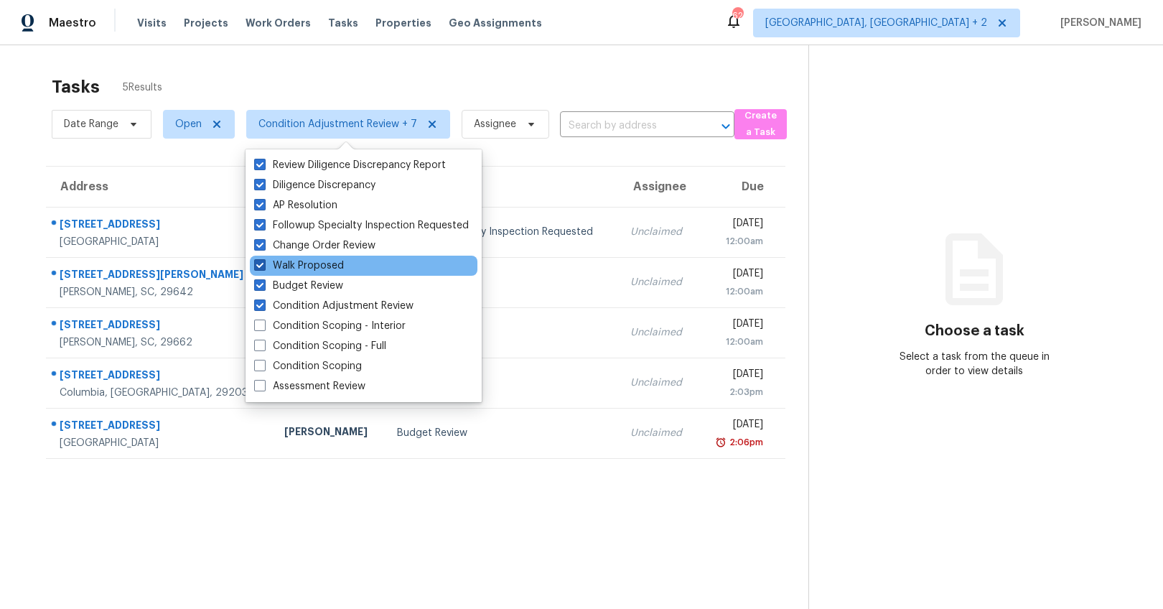
click at [263, 265] on span at bounding box center [259, 264] width 11 height 11
click at [263, 265] on input "Walk Proposed" at bounding box center [258, 262] width 9 height 9
checkbox input "false"
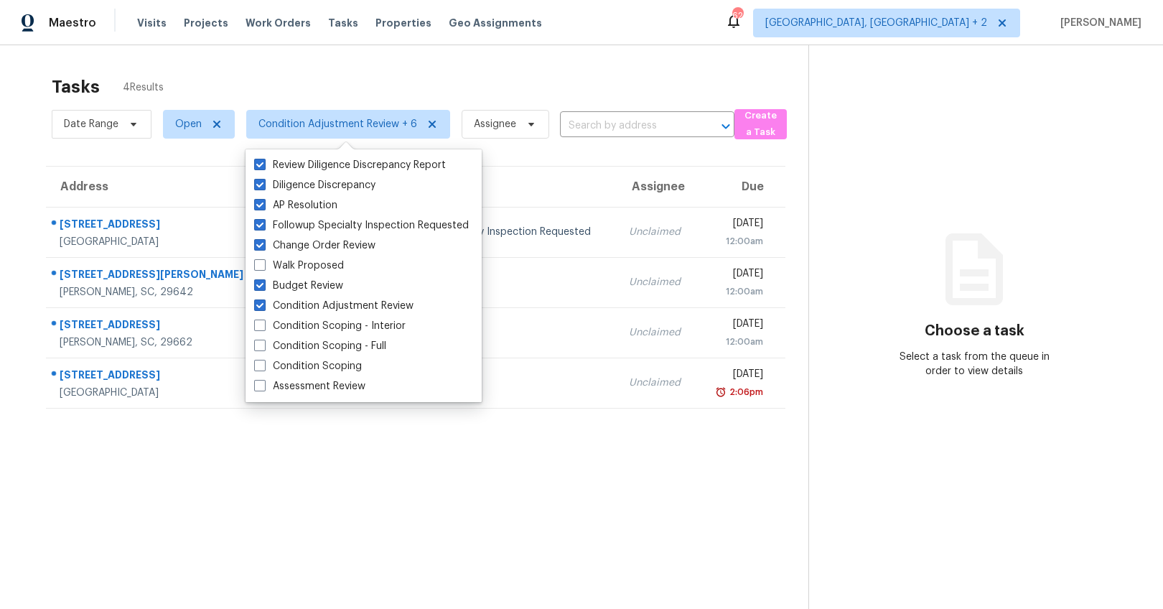
click at [16, 193] on div "Tasks 4 Results Date Range Open Condition Adjustment Review + 6 Assignee ​ Crea…" at bounding box center [581, 349] width 1163 height 609
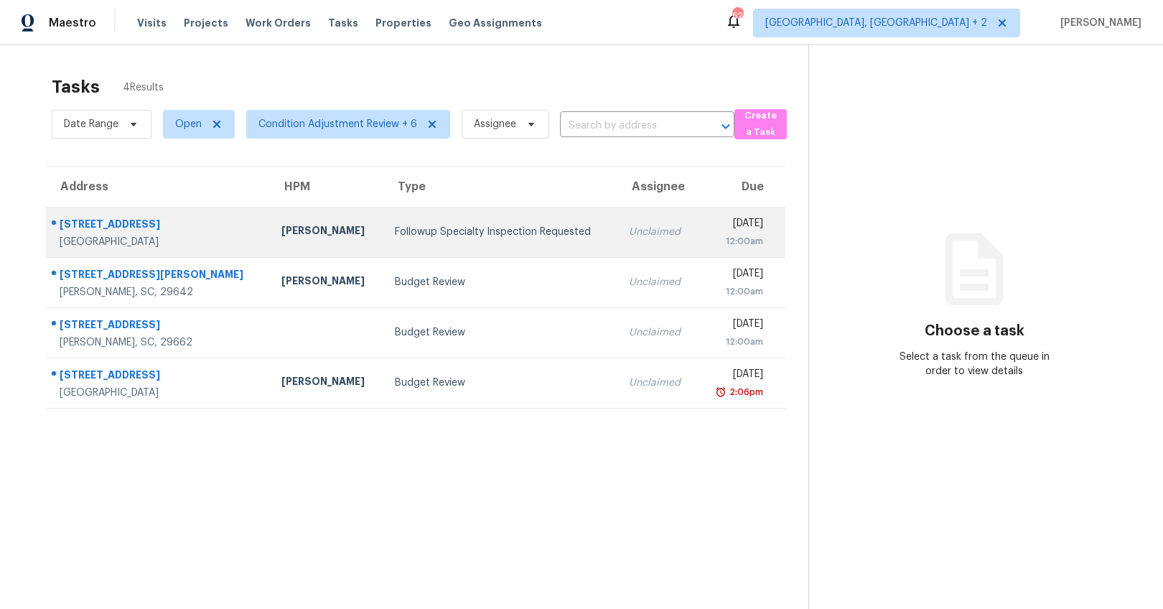
click at [109, 226] on div "16 Kenilworth Rd" at bounding box center [159, 226] width 199 height 18
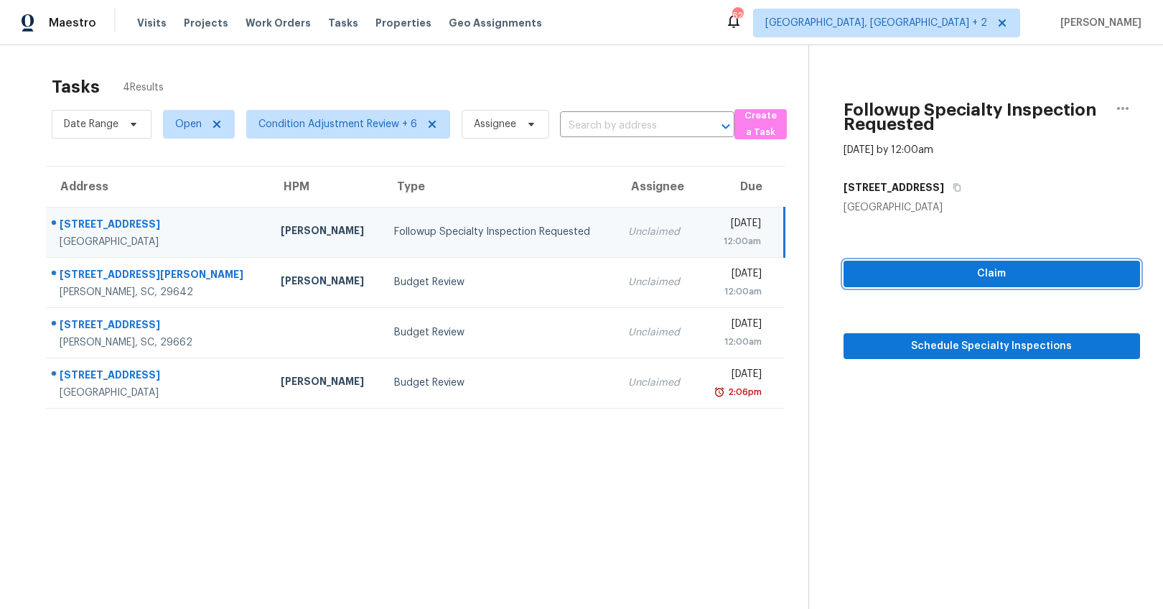
click at [1040, 283] on button "Claim" at bounding box center [991, 274] width 296 height 27
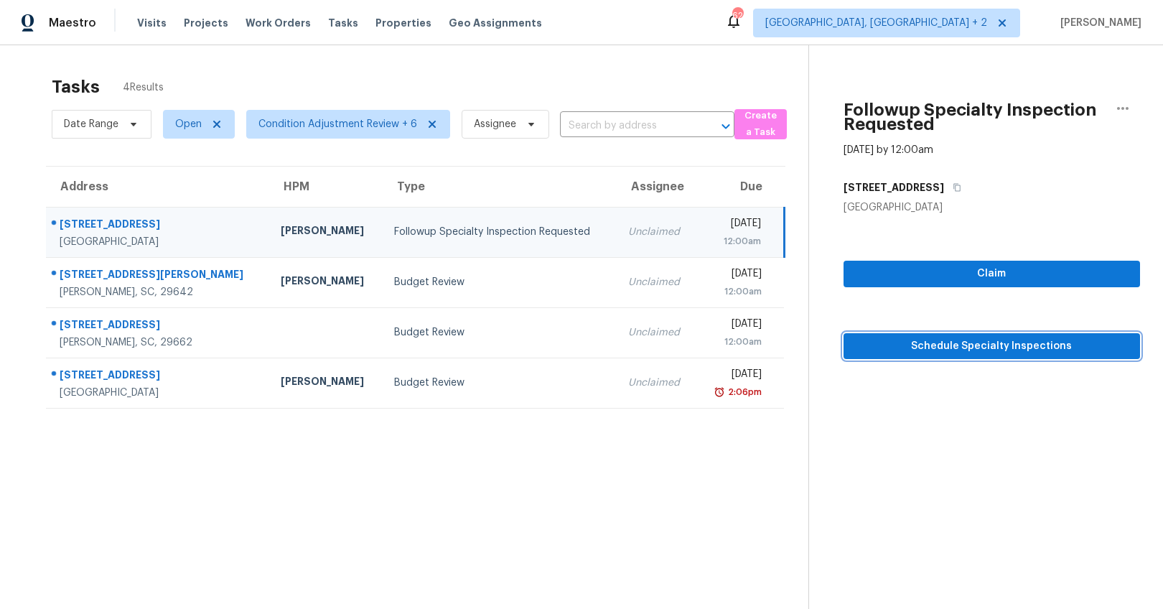
click at [985, 347] on span "Schedule Specialty Inspections" at bounding box center [991, 346] width 273 height 18
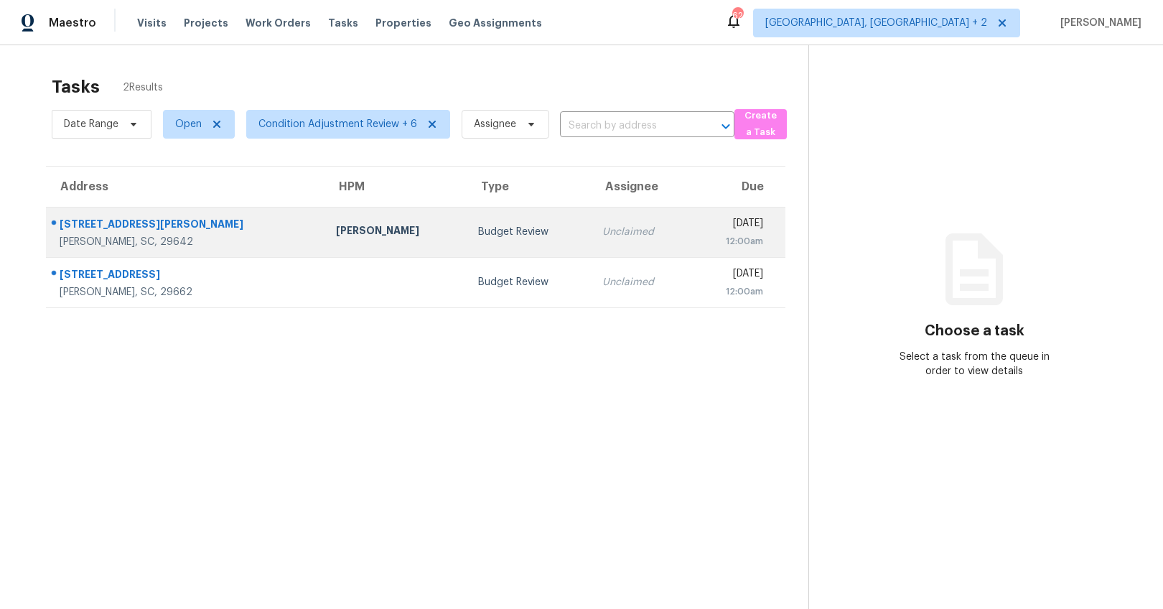
click at [336, 225] on div "[PERSON_NAME]" at bounding box center [395, 232] width 118 height 18
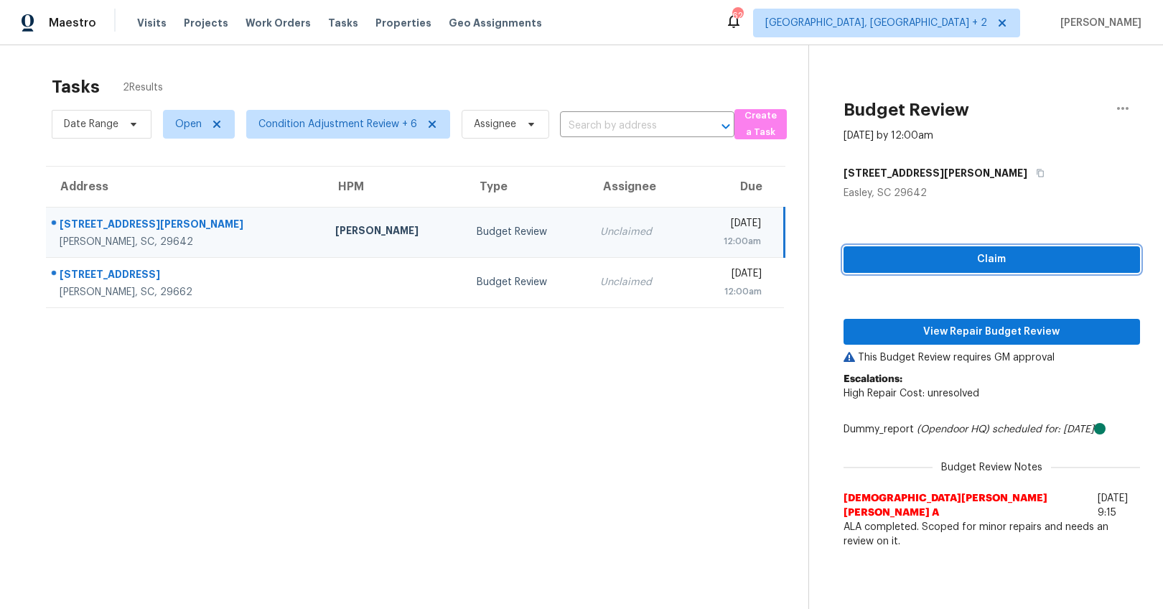
click at [985, 258] on span "Claim" at bounding box center [991, 259] width 273 height 18
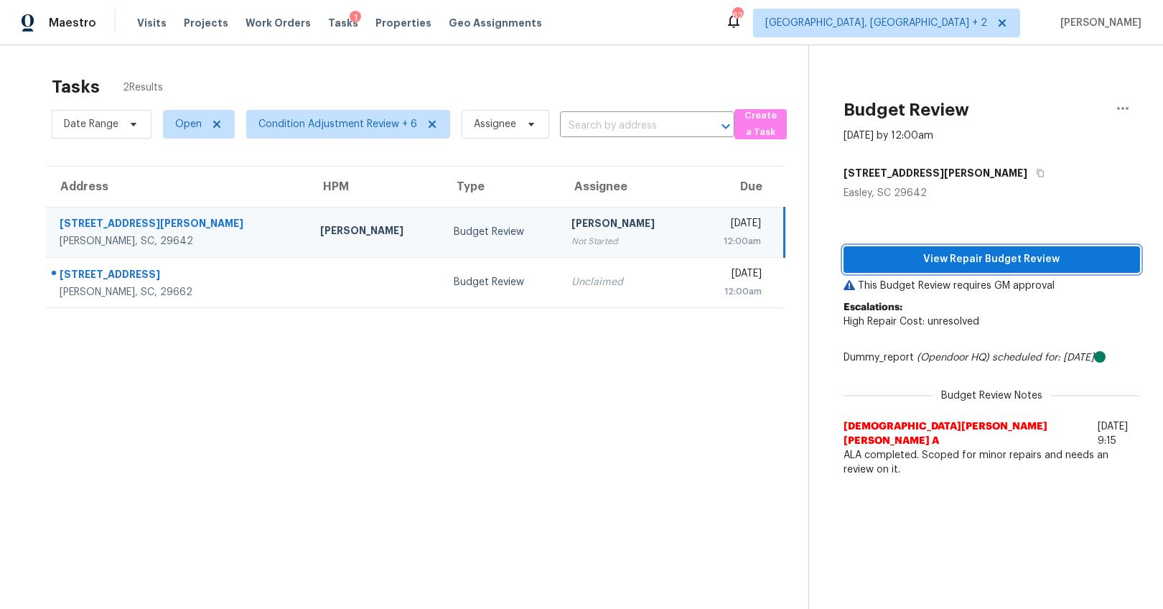
click at [981, 266] on span "View Repair Budget Review" at bounding box center [991, 259] width 273 height 18
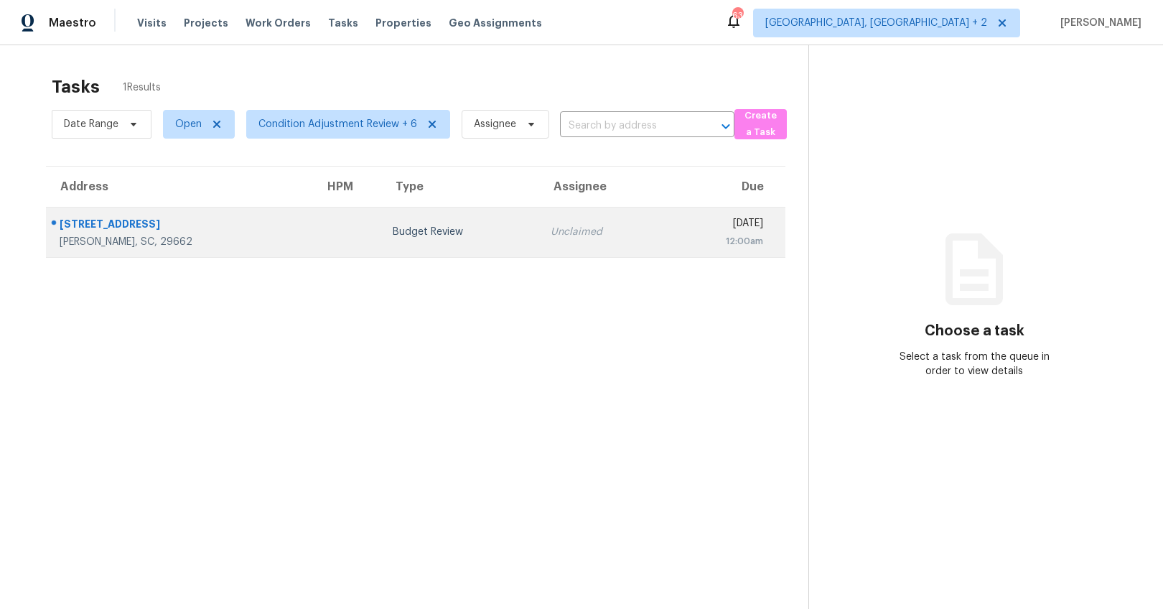
click at [182, 235] on div "[PERSON_NAME], SC, 29662" at bounding box center [181, 242] width 242 height 14
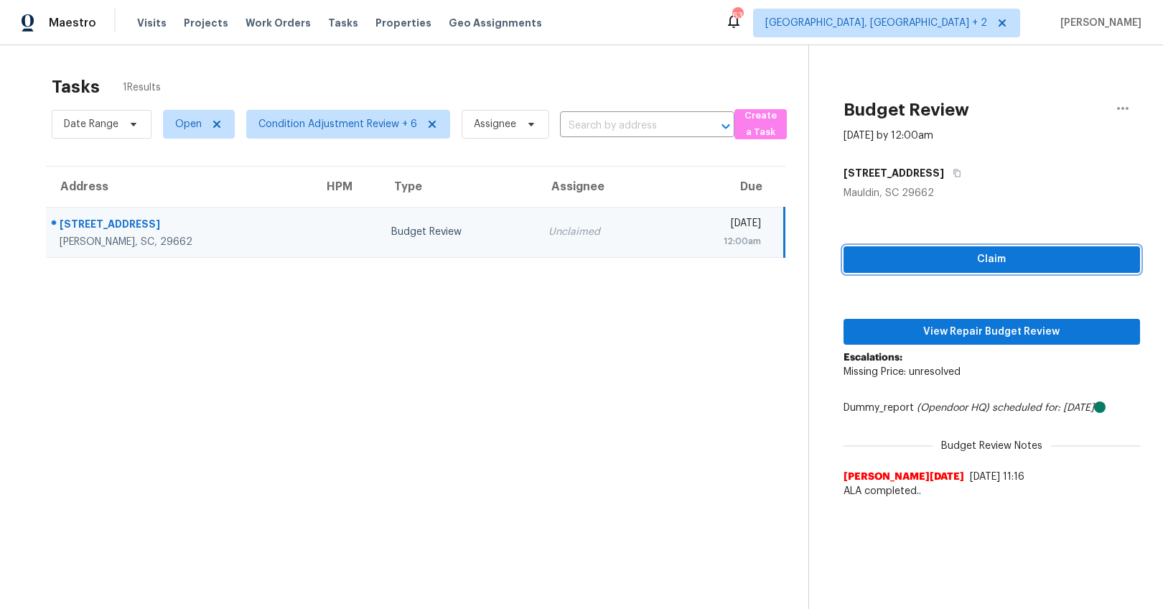
click at [1005, 268] on span "Claim" at bounding box center [991, 259] width 273 height 18
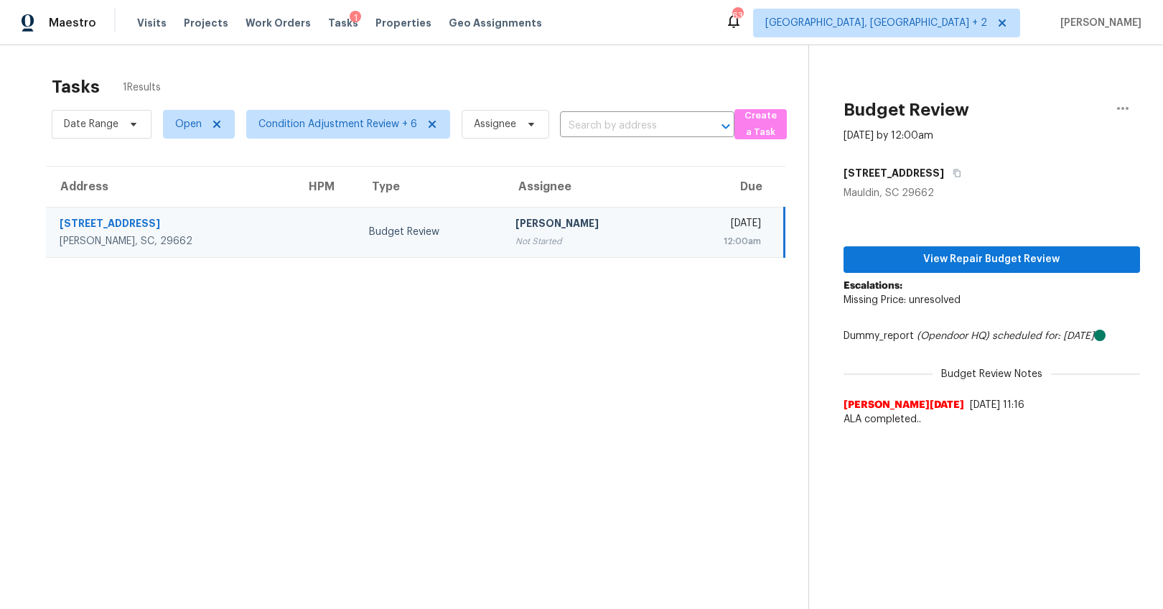
click at [982, 329] on div "Dummy_report (Opendoor HQ) scheduled for: 9/23/2025" at bounding box center [991, 336] width 296 height 14
click at [985, 258] on span "View Repair Budget Review" at bounding box center [991, 259] width 273 height 18
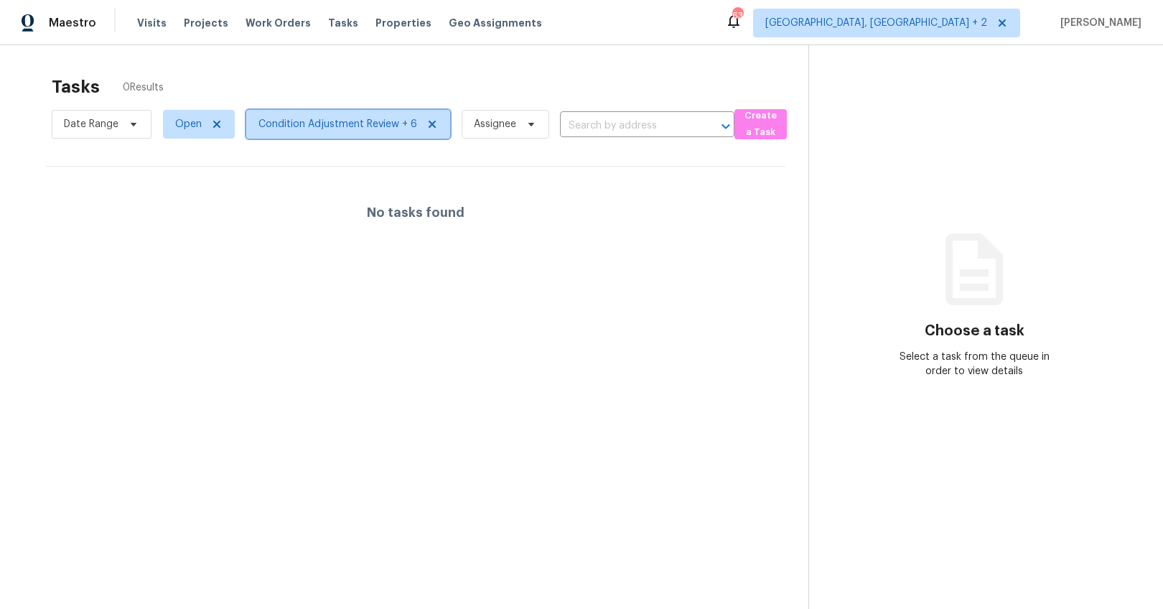
click at [306, 129] on span "Condition Adjustment Review + 6" at bounding box center [337, 124] width 159 height 14
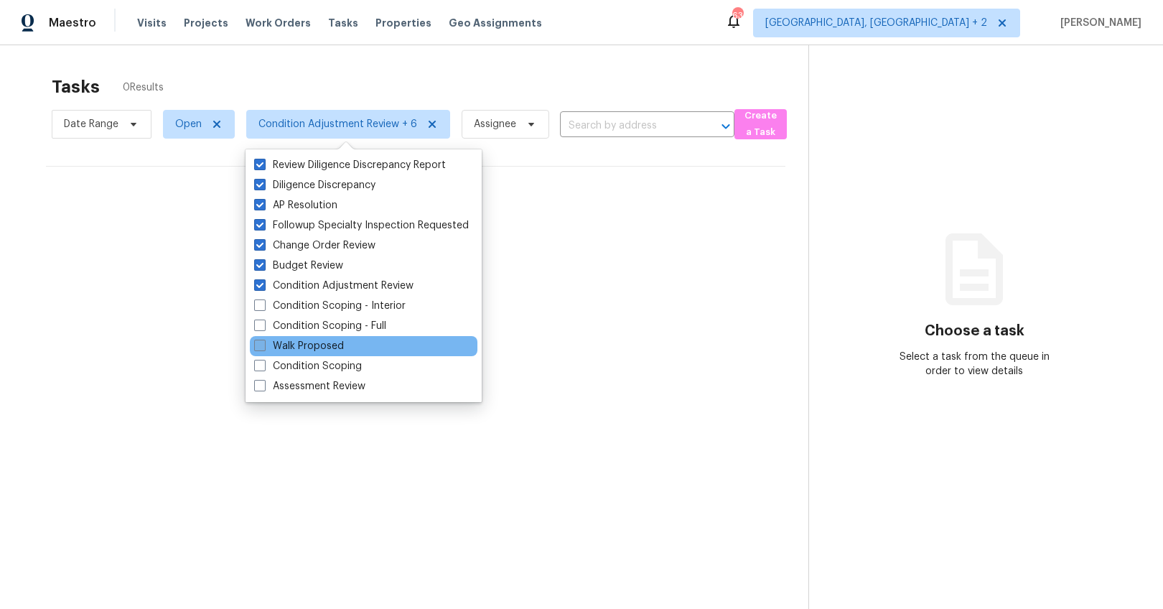
click at [260, 346] on span at bounding box center [259, 344] width 11 height 11
click at [260, 346] on input "Walk Proposed" at bounding box center [258, 343] width 9 height 9
checkbox input "true"
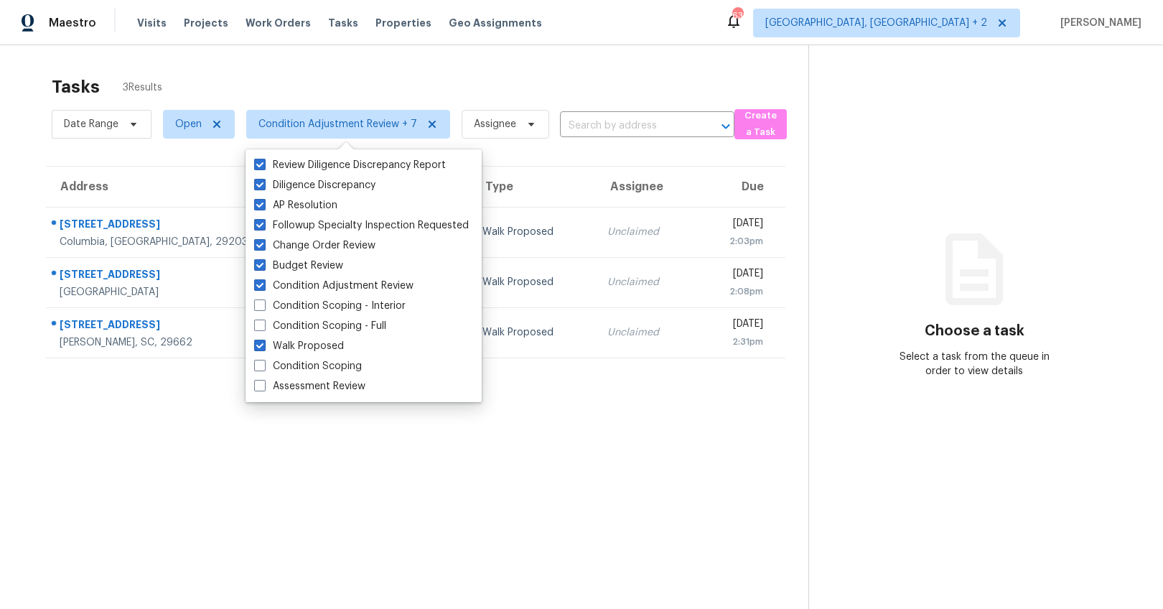
click at [17, 197] on div "Tasks 3 Results Date Range Open Condition Adjustment Review + 7 Assignee ​ Crea…" at bounding box center [581, 349] width 1163 height 609
